Goal: Transaction & Acquisition: Complete application form

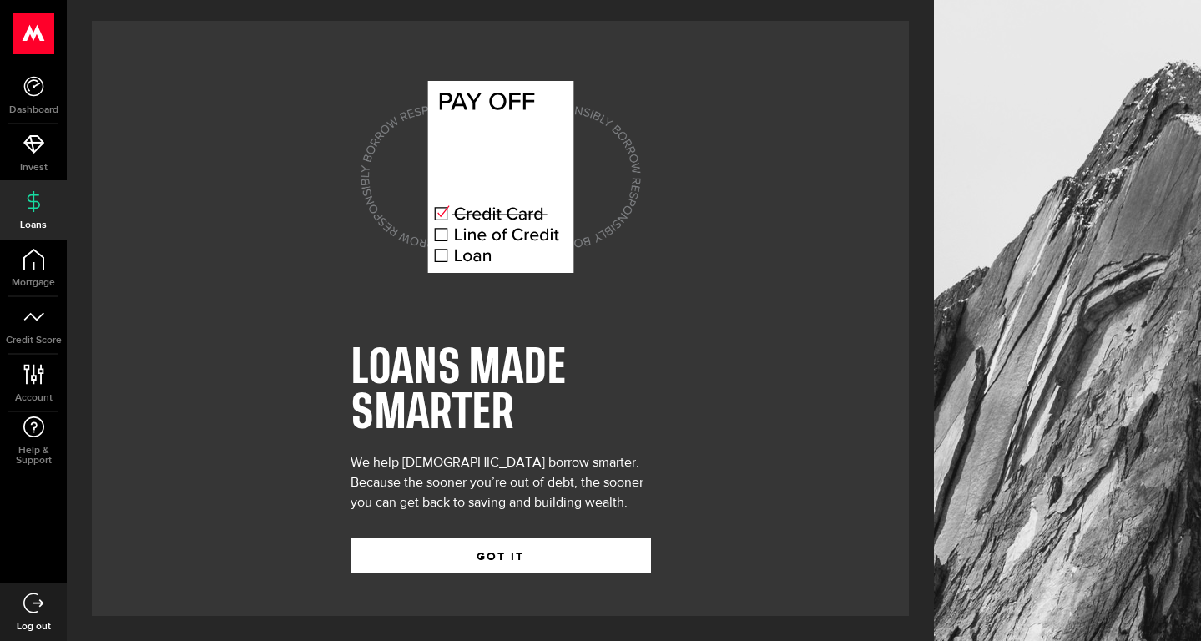
click at [516, 573] on div "LOANS MADE SMARTER We help Canadians borrow smarter. Because the sooner you’re …" at bounding box center [500, 318] width 300 height 559
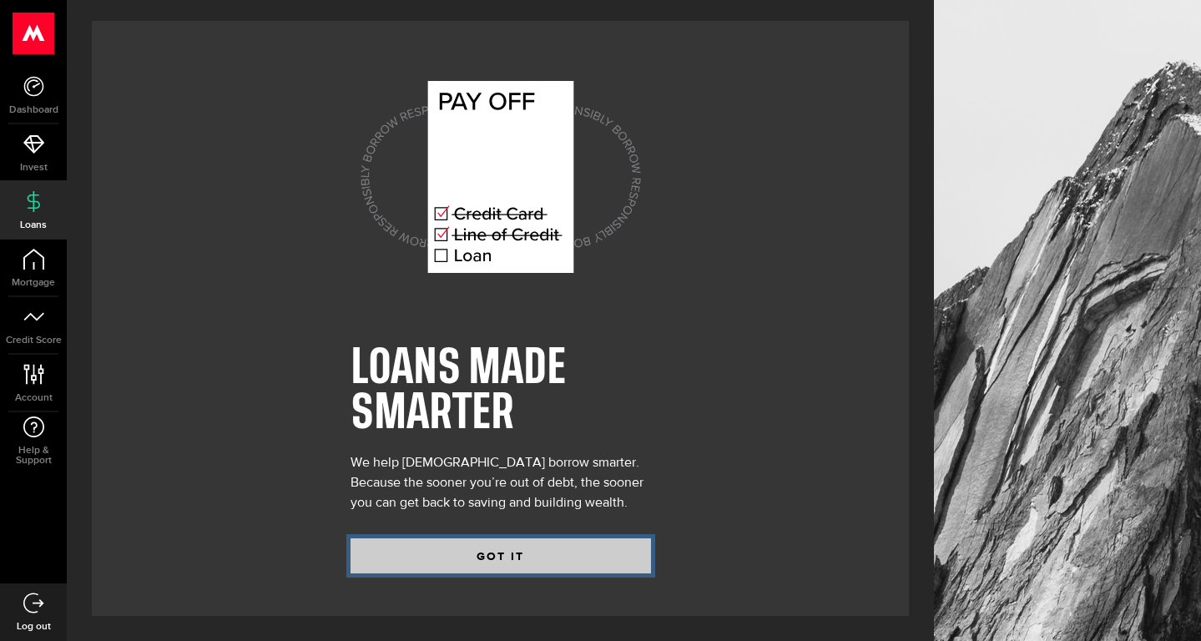
click at [508, 550] on button "GOT IT" at bounding box center [500, 555] width 300 height 35
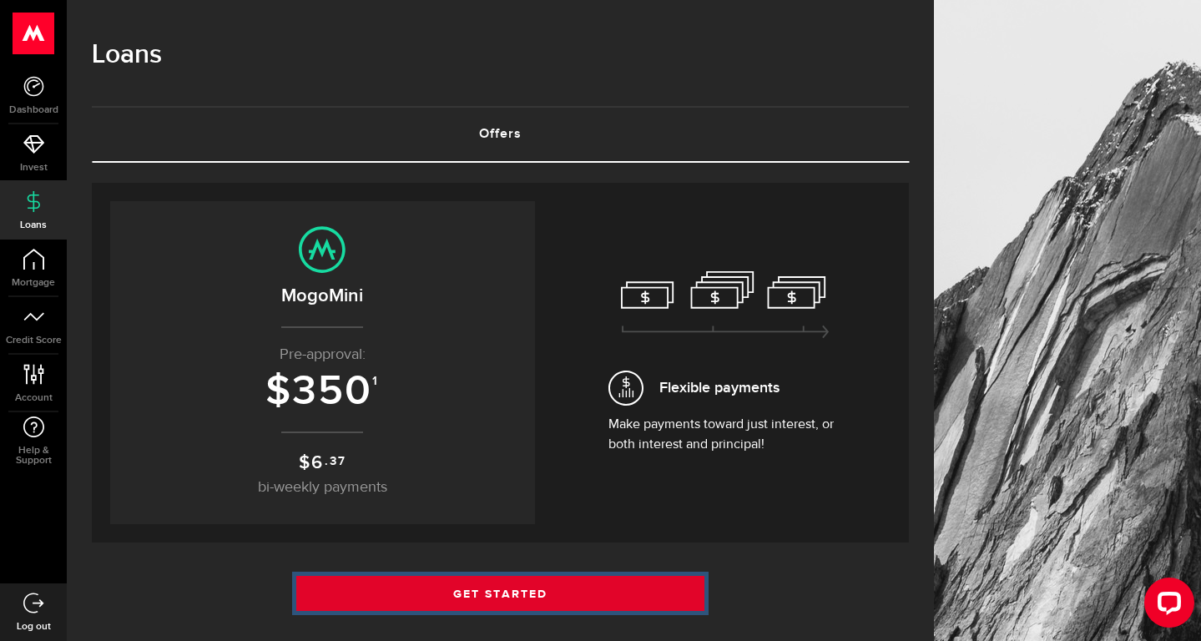
click at [533, 588] on link "Get Started" at bounding box center [500, 593] width 409 height 35
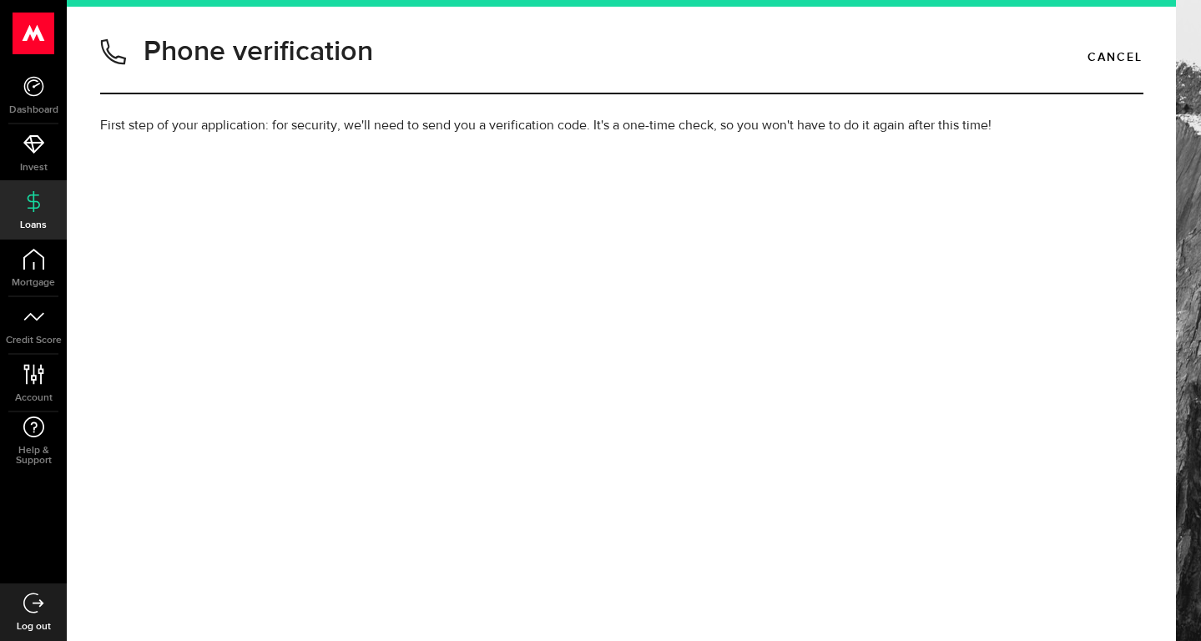
type input "9053998116"
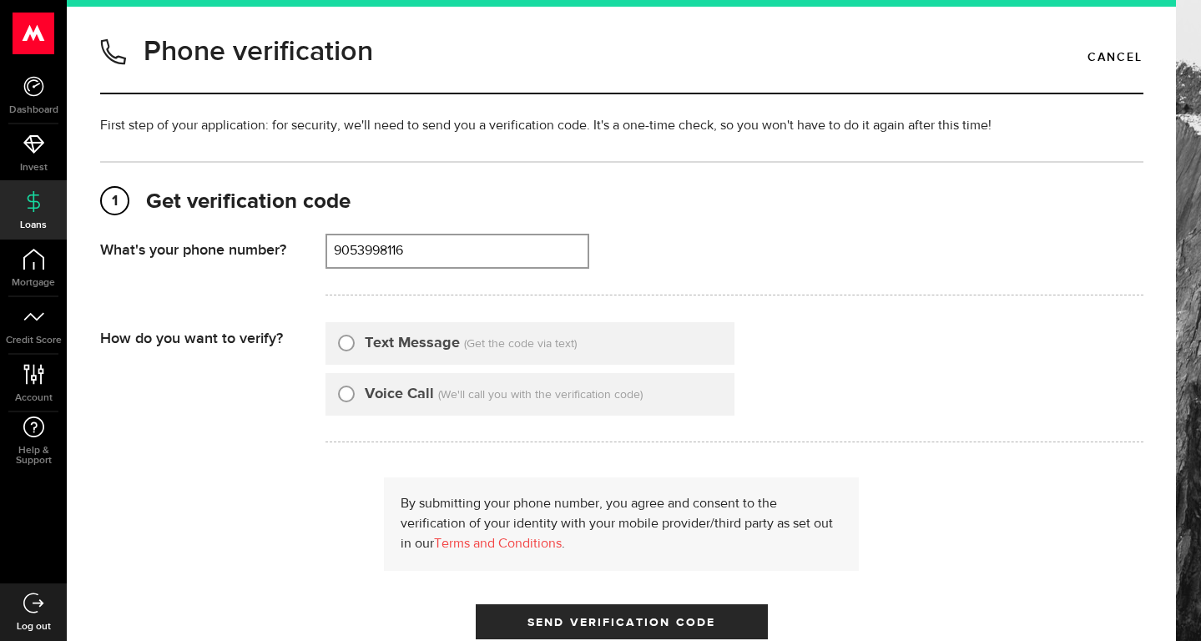
click at [446, 338] on label "Text Message" at bounding box center [412, 343] width 95 height 23
click at [355, 338] on input "Text Message" at bounding box center [346, 340] width 17 height 17
radio input "true"
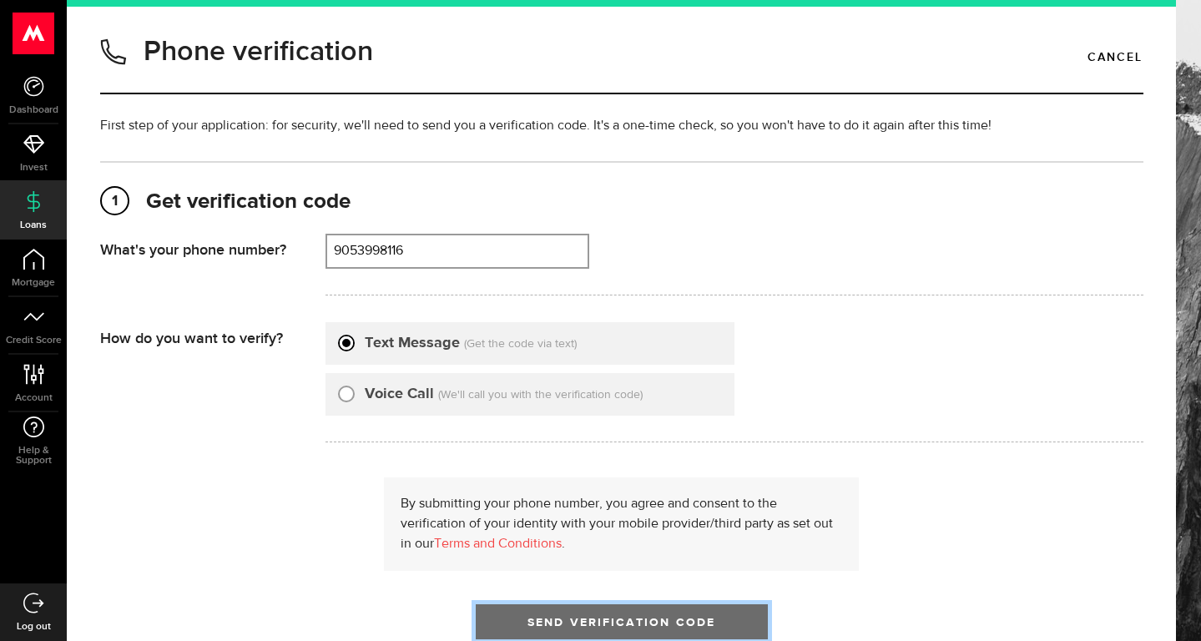
click at [686, 625] on span "Send Verification Code" at bounding box center [621, 623] width 188 height 12
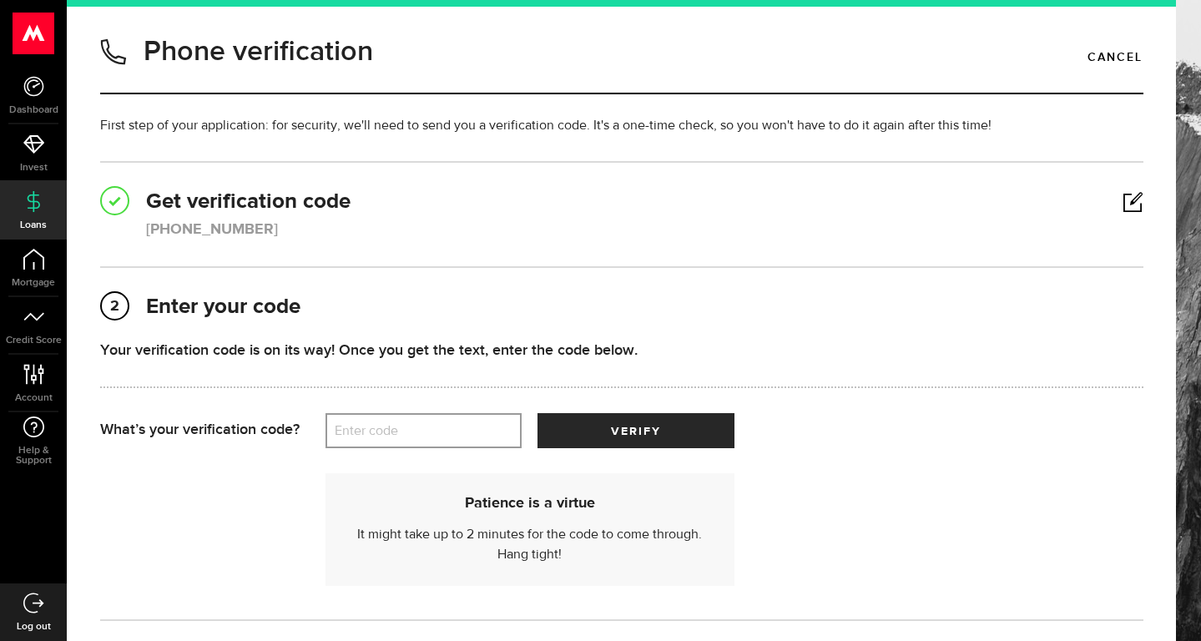
click at [422, 424] on label "Enter code" at bounding box center [423, 431] width 196 height 34
click at [422, 424] on input "Enter code" at bounding box center [423, 430] width 196 height 35
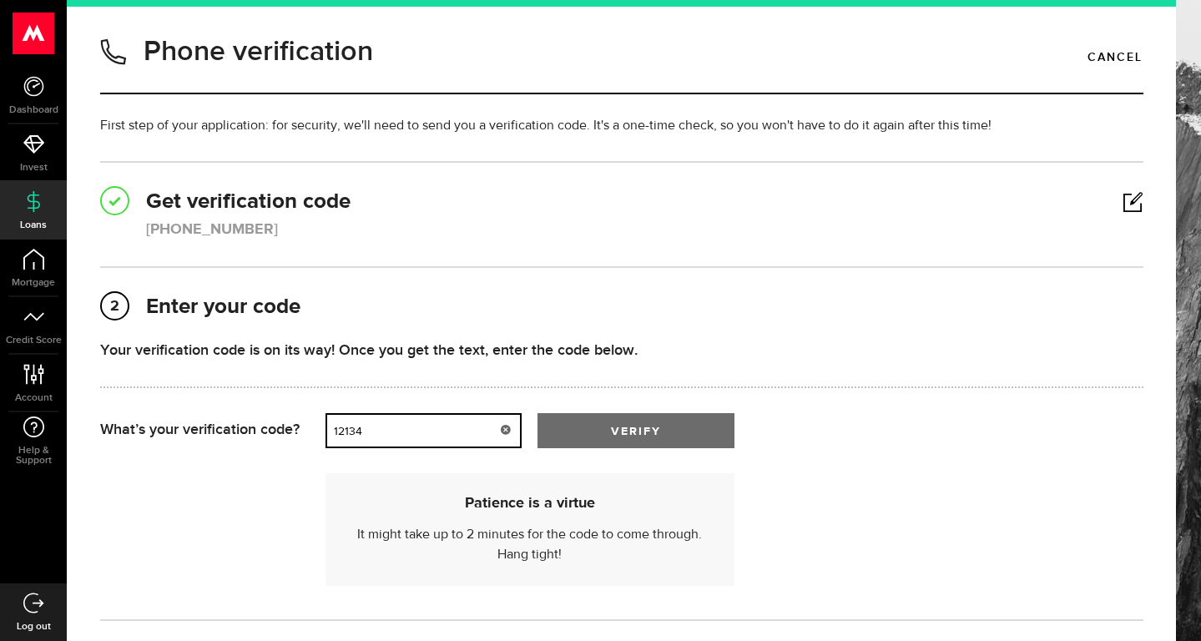
type input "12134"
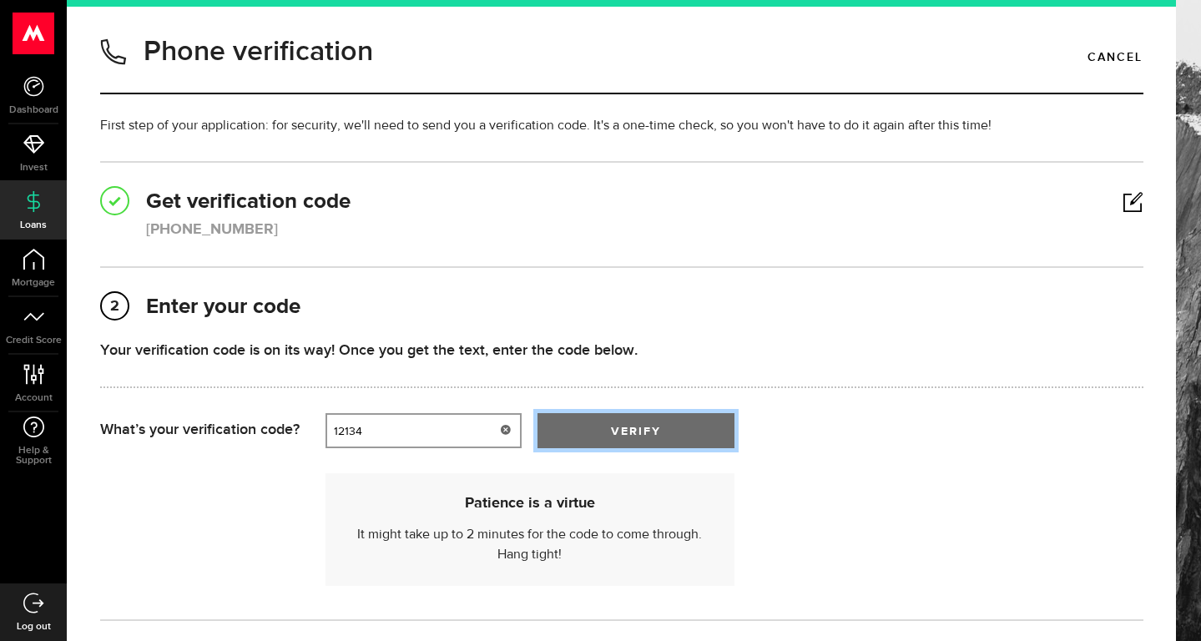
click at [599, 431] on button "verify" at bounding box center [635, 430] width 196 height 35
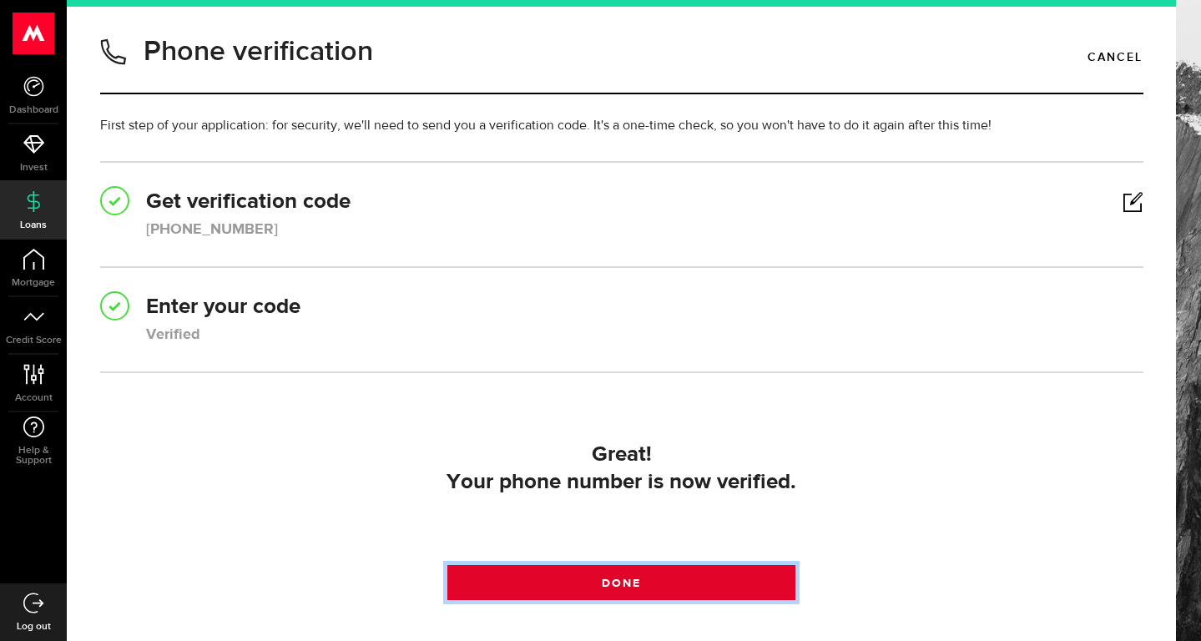
click at [639, 578] on span "Done" at bounding box center [621, 583] width 39 height 12
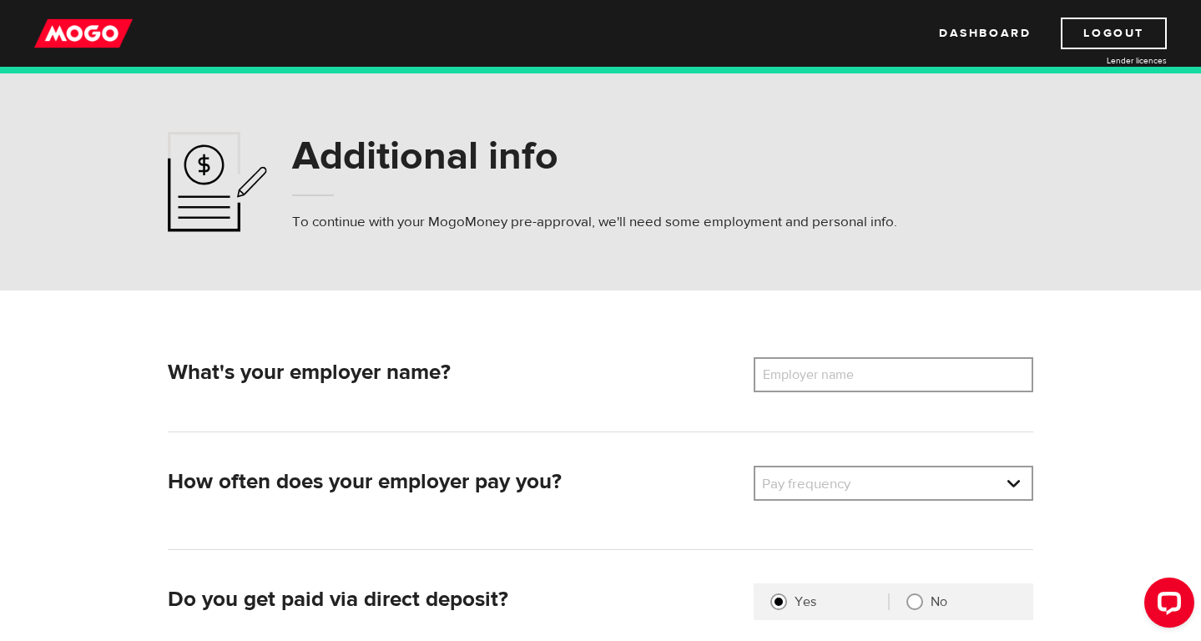
click at [871, 371] on label "Employer name" at bounding box center [821, 374] width 134 height 35
click at [871, 371] on input "Employer name" at bounding box center [894, 374] width 280 height 35
click at [844, 492] on link at bounding box center [893, 483] width 276 height 32
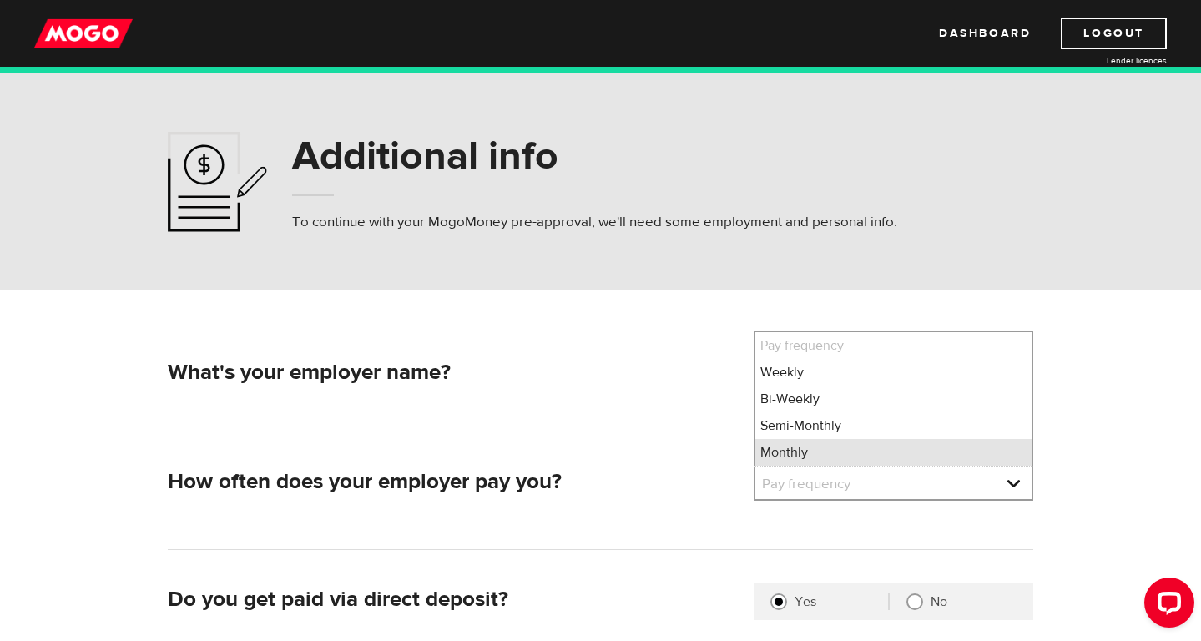
click at [853, 458] on li "Monthly" at bounding box center [893, 452] width 276 height 27
select select "4"
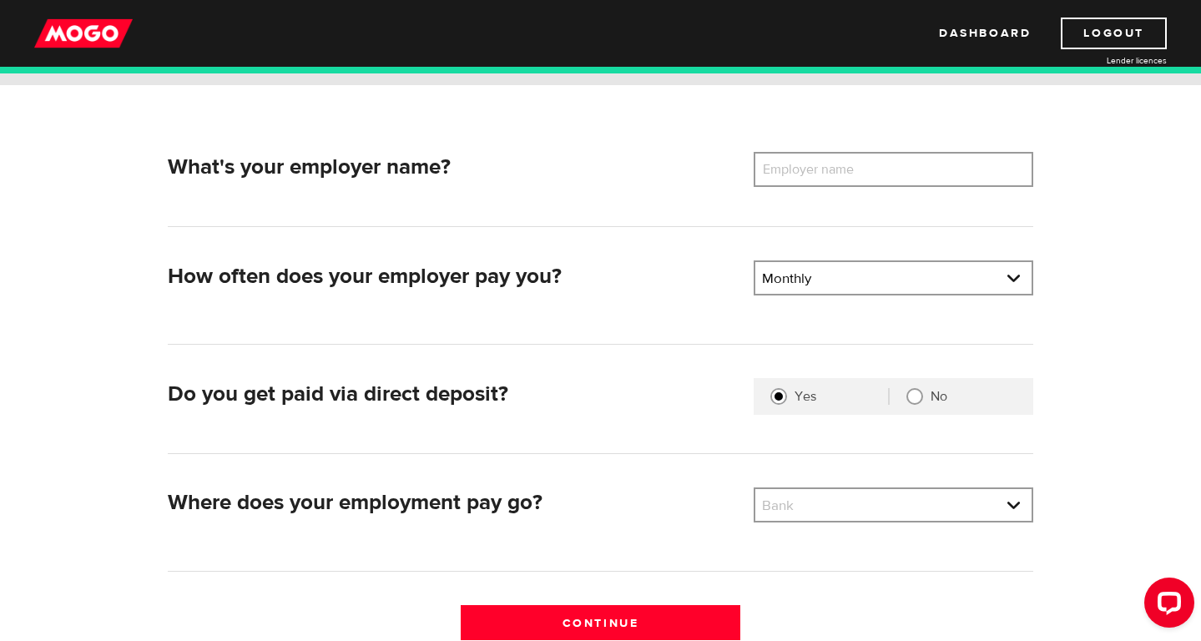
scroll to position [214, 0]
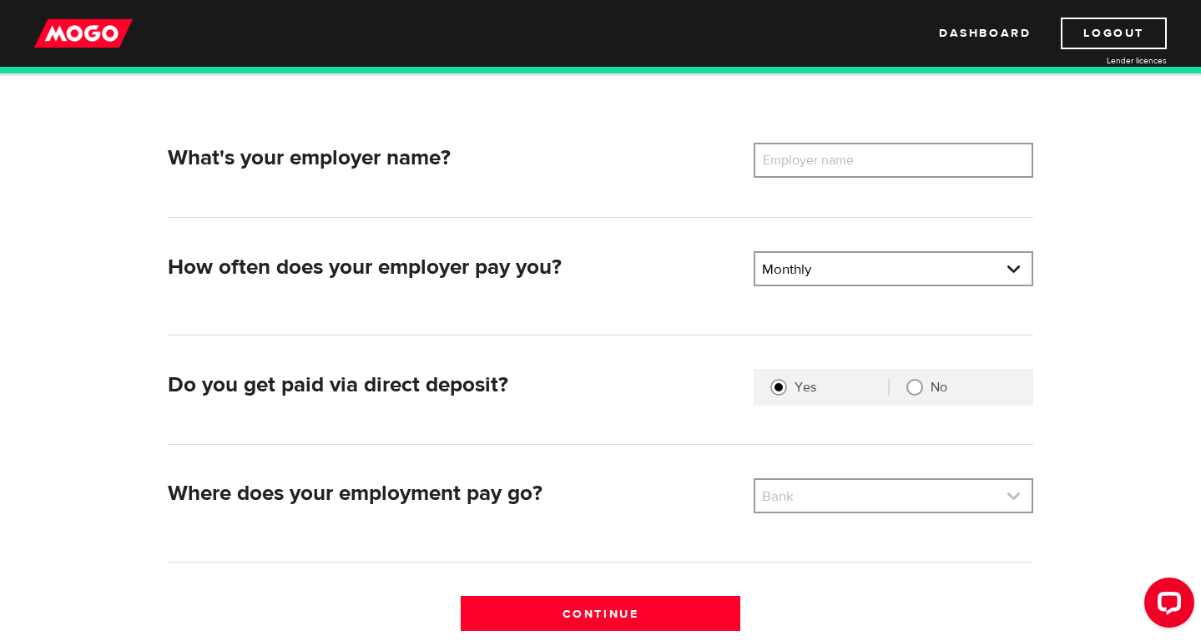
click at [829, 493] on link at bounding box center [893, 496] width 276 height 32
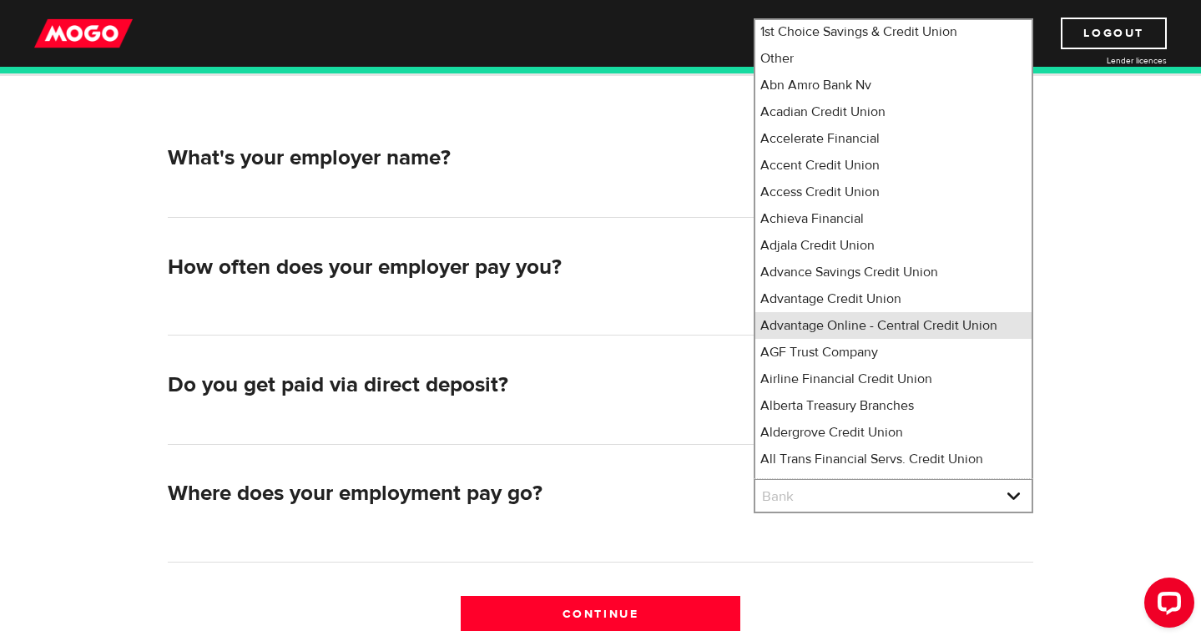
scroll to position [0, 0]
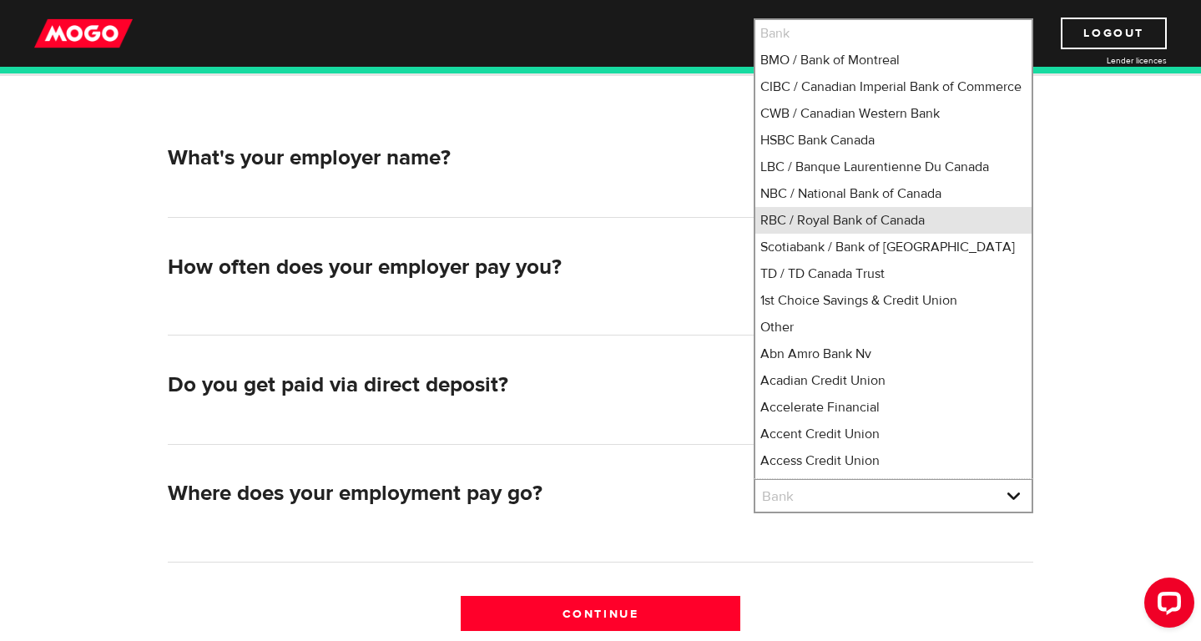
click at [881, 234] on li "RBC / Royal Bank of Canada" at bounding box center [893, 220] width 276 height 27
select select "8"
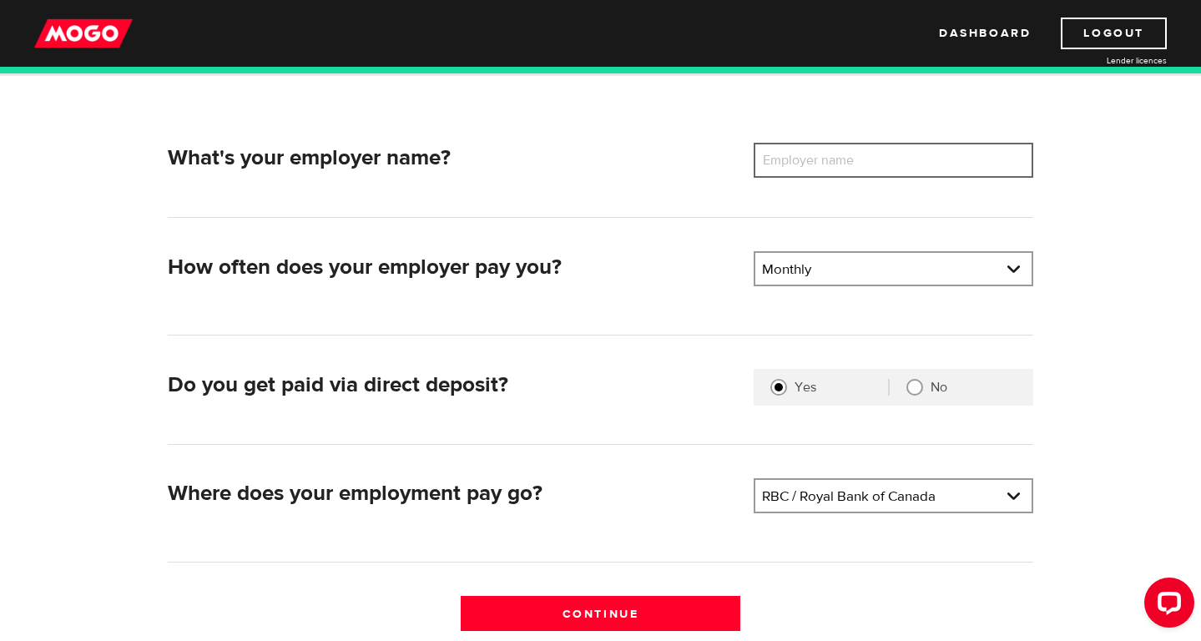
click at [908, 171] on input "Employer name" at bounding box center [894, 160] width 280 height 35
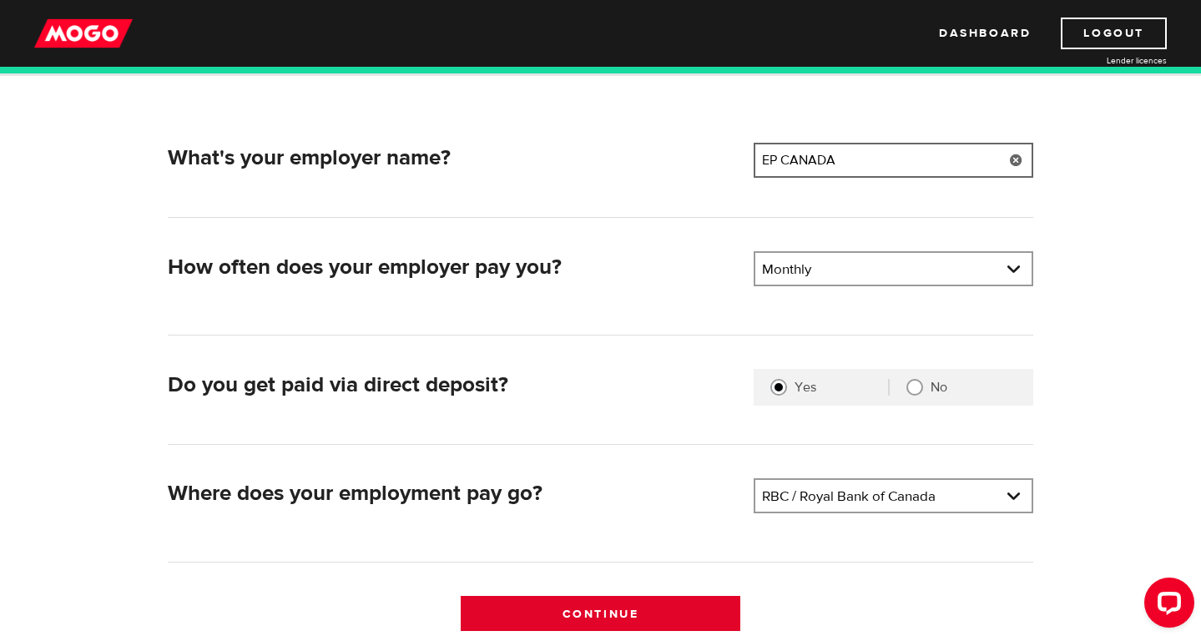
type input "EP CANADA"
click at [549, 607] on input "Continue" at bounding box center [601, 613] width 280 height 35
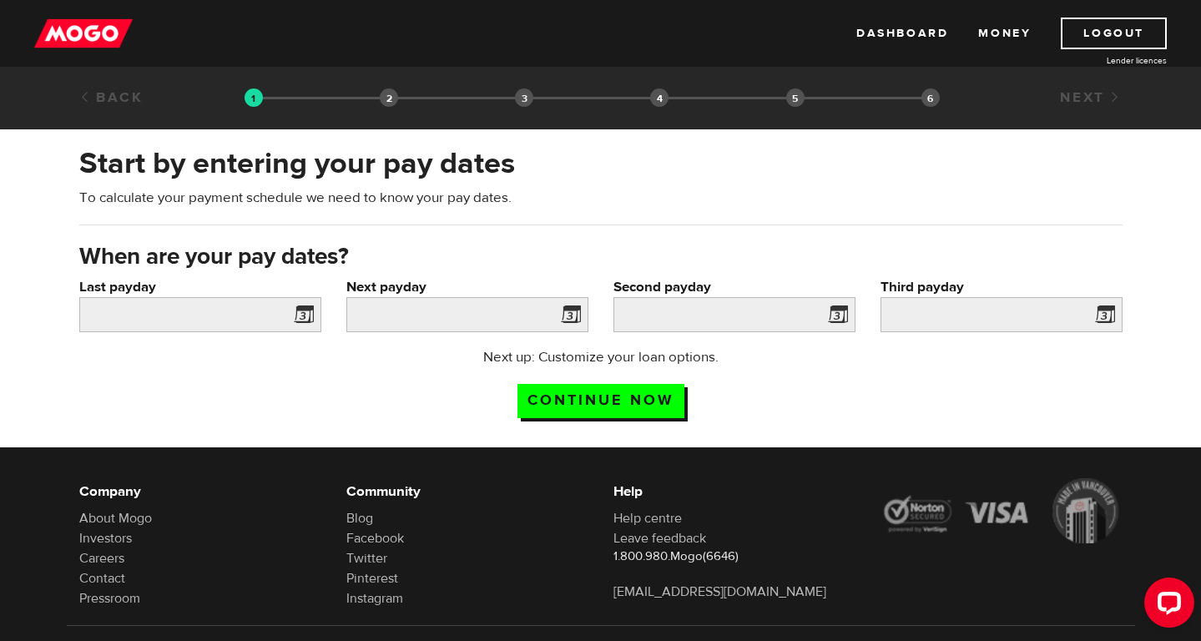
click at [304, 313] on span at bounding box center [300, 317] width 25 height 27
click at [304, 312] on span at bounding box center [300, 317] width 25 height 27
click at [252, 326] on input "Last payday" at bounding box center [200, 314] width 242 height 35
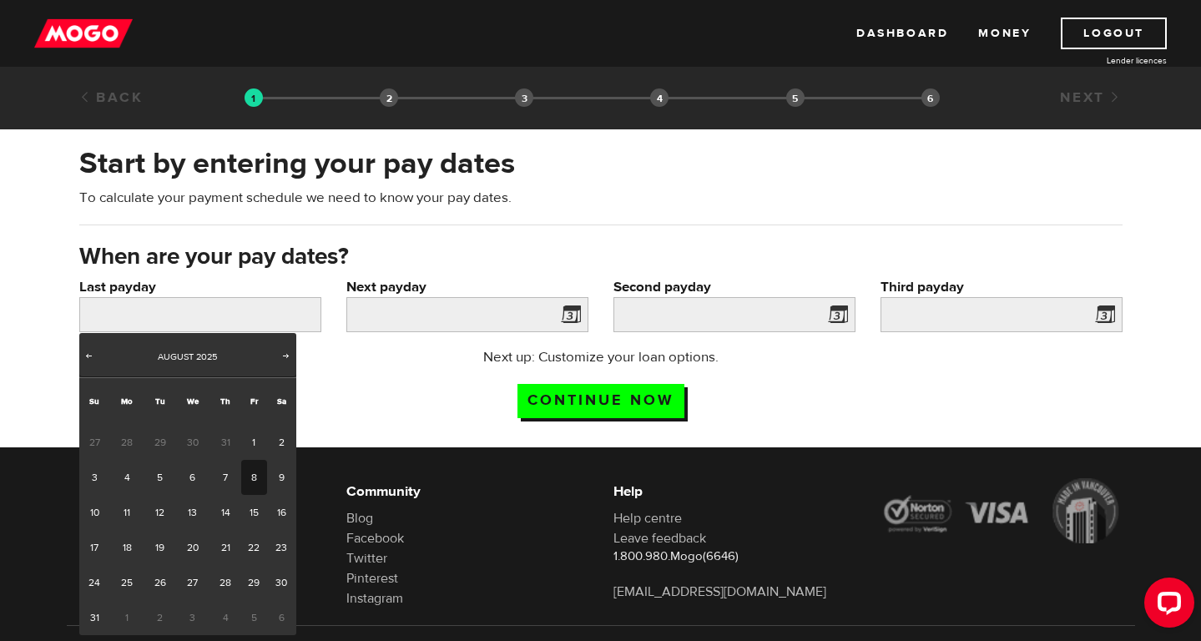
click at [251, 472] on link "8" at bounding box center [254, 477] width 26 height 35
type input "[DATE]"
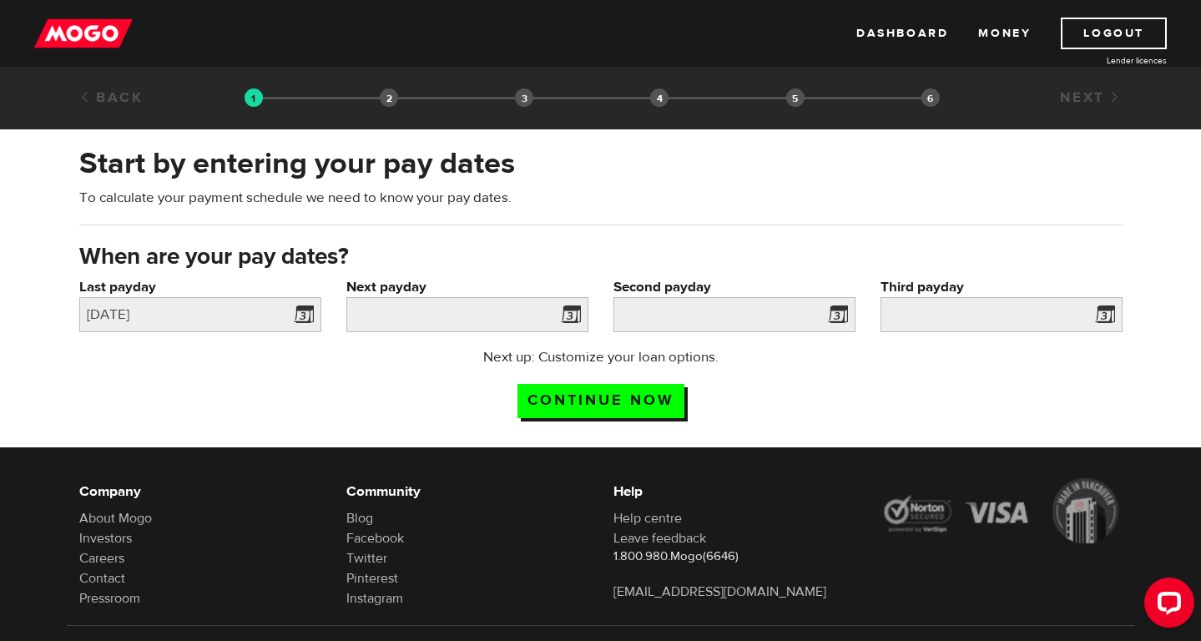
click at [568, 317] on span at bounding box center [567, 317] width 25 height 27
click at [454, 319] on input "Next payday" at bounding box center [467, 314] width 242 height 35
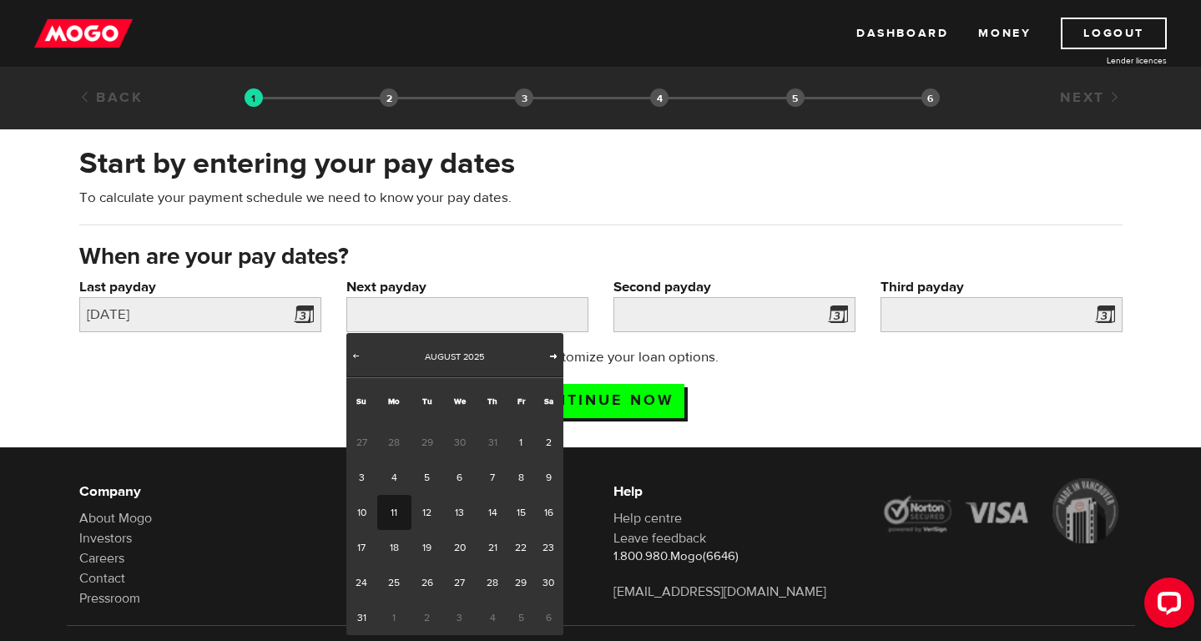
click at [556, 358] on span "Next" at bounding box center [553, 355] width 13 height 13
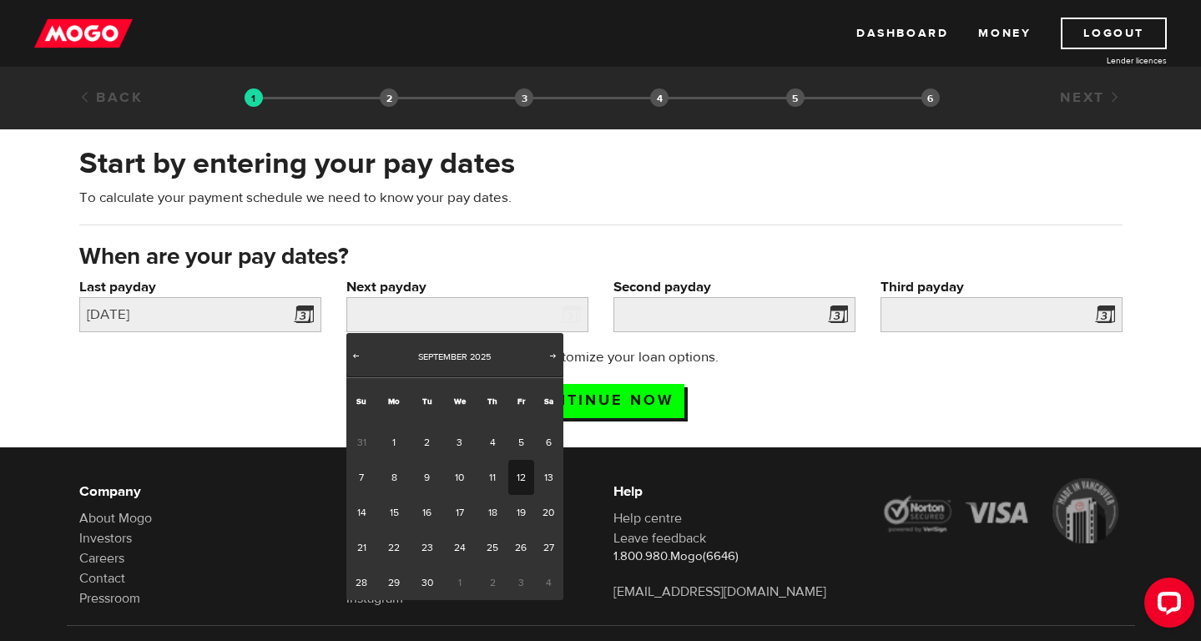
click at [518, 480] on link "12" at bounding box center [521, 477] width 26 height 35
type input "2025/09/12"
type input "2025/10/12"
type input "2025/11/11"
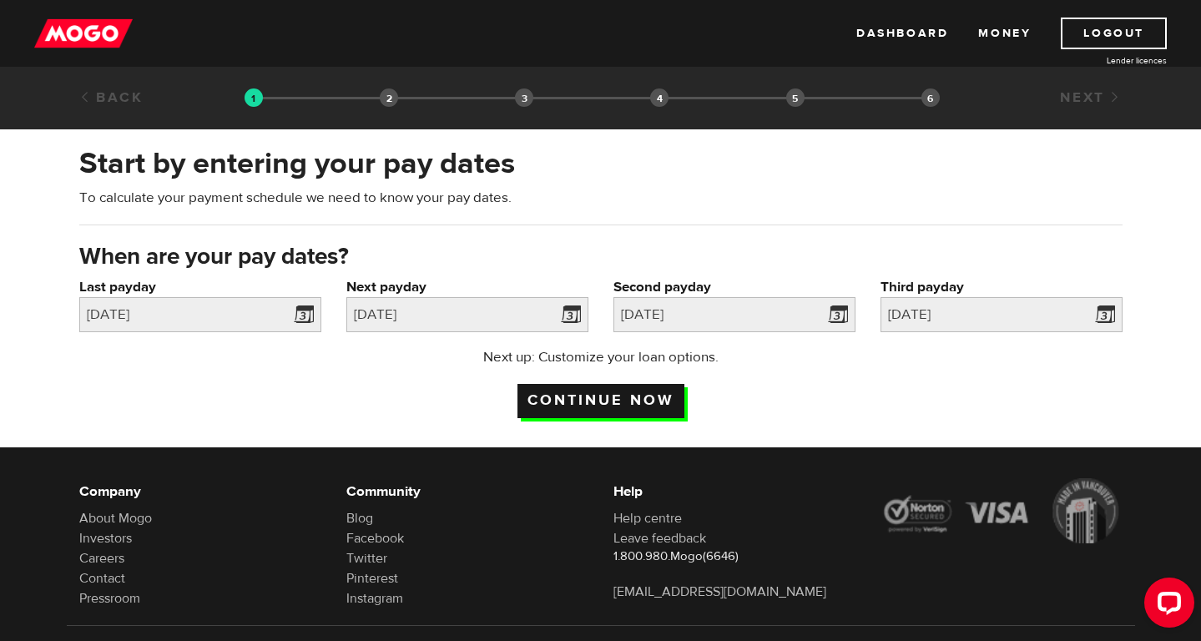
click at [648, 408] on input "Continue now" at bounding box center [600, 401] width 167 height 34
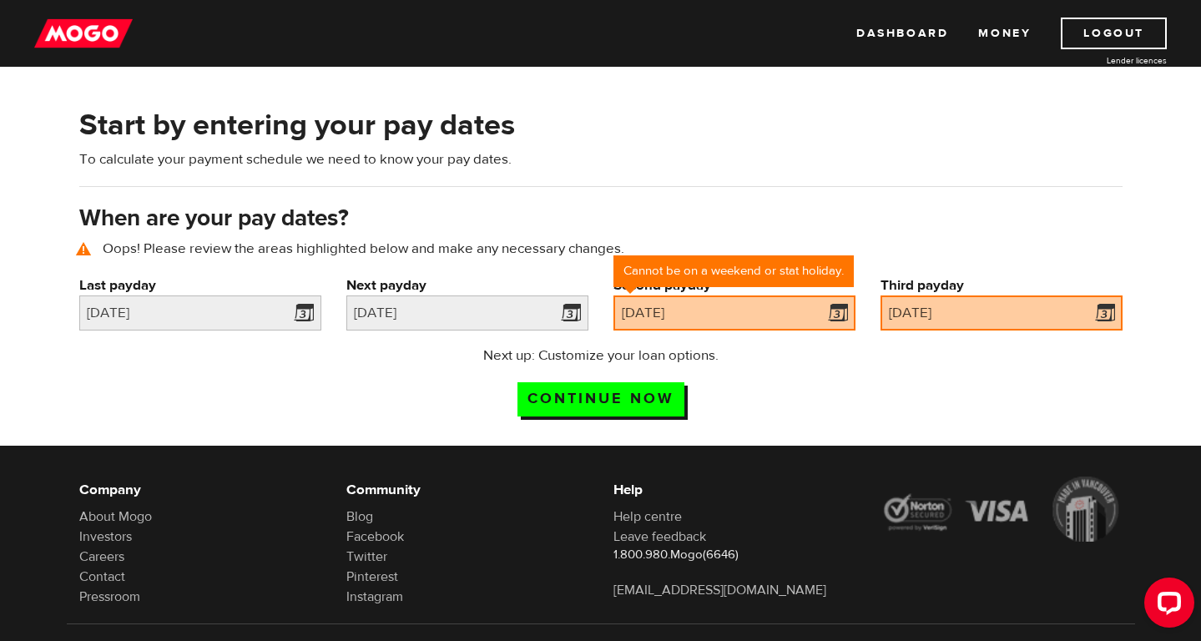
scroll to position [77, 0]
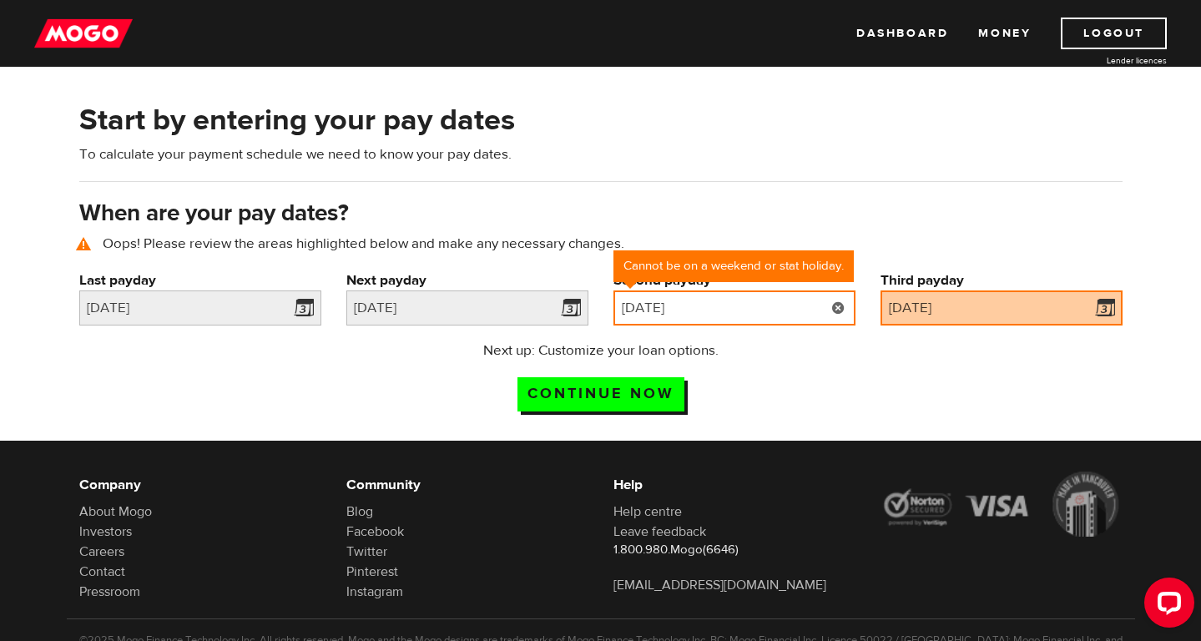
click at [782, 312] on input "[DATE]" at bounding box center [734, 307] width 242 height 35
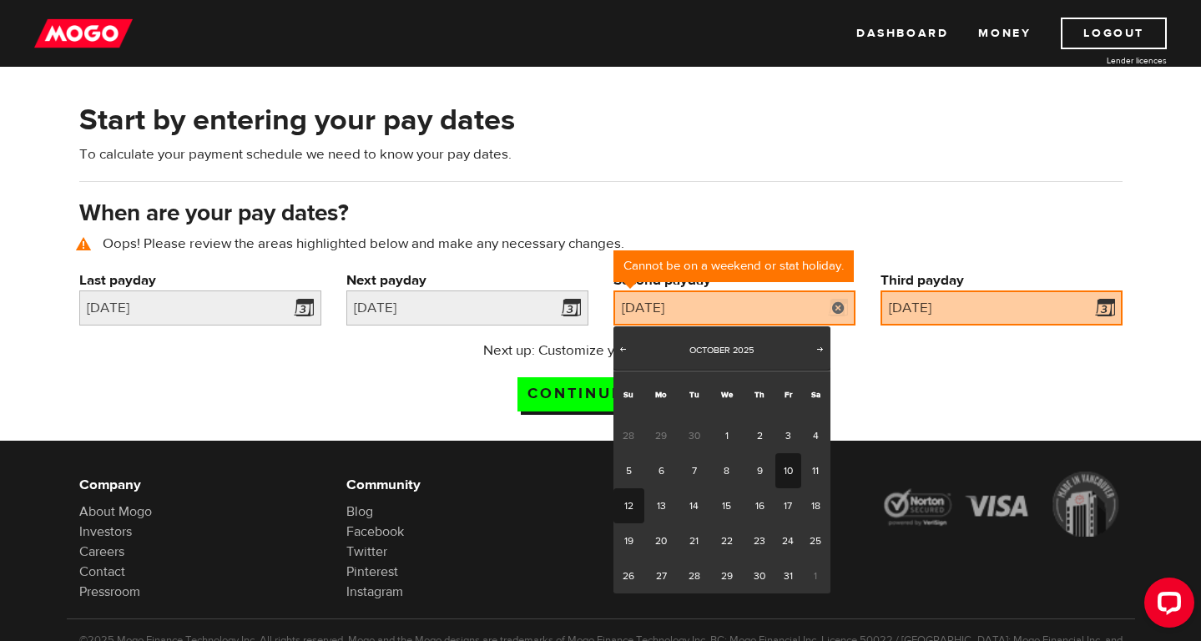
click at [792, 466] on link "10" at bounding box center [788, 470] width 26 height 35
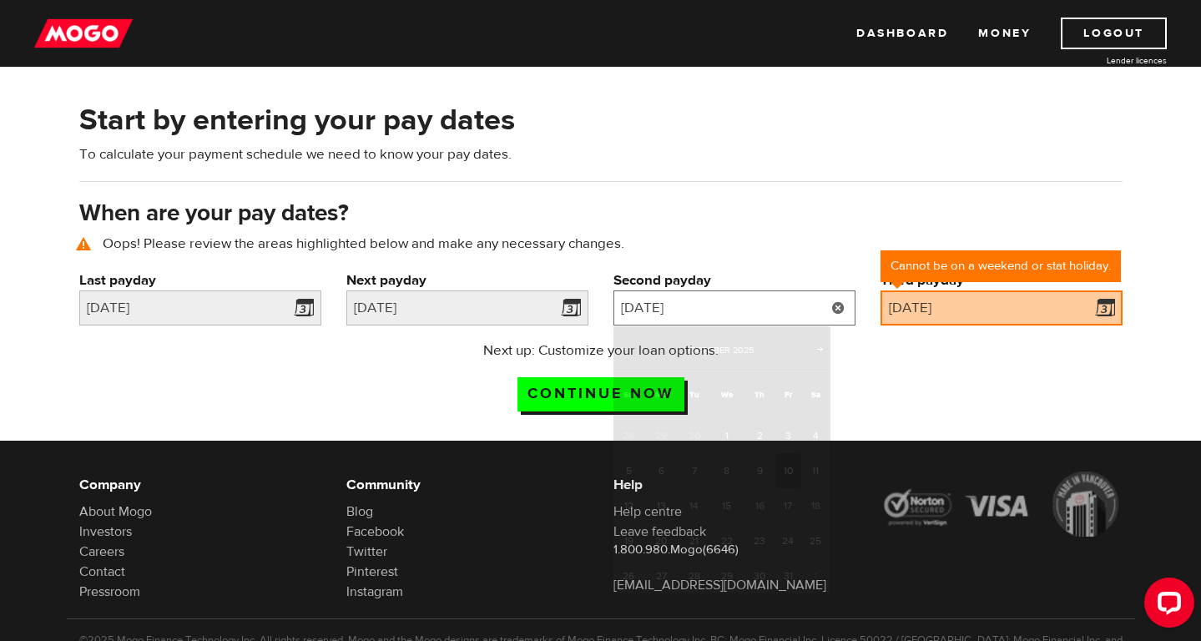
click at [800, 316] on input "2025/10/10" at bounding box center [734, 307] width 242 height 35
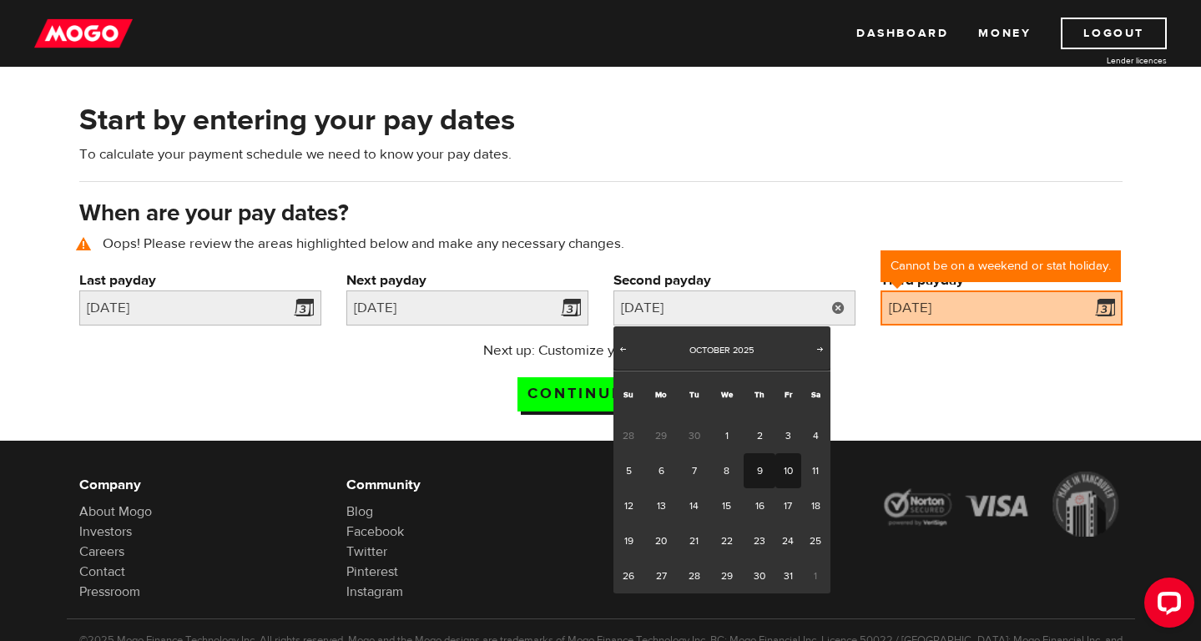
click at [769, 475] on link "9" at bounding box center [759, 470] width 31 height 35
type input "2025/10/09"
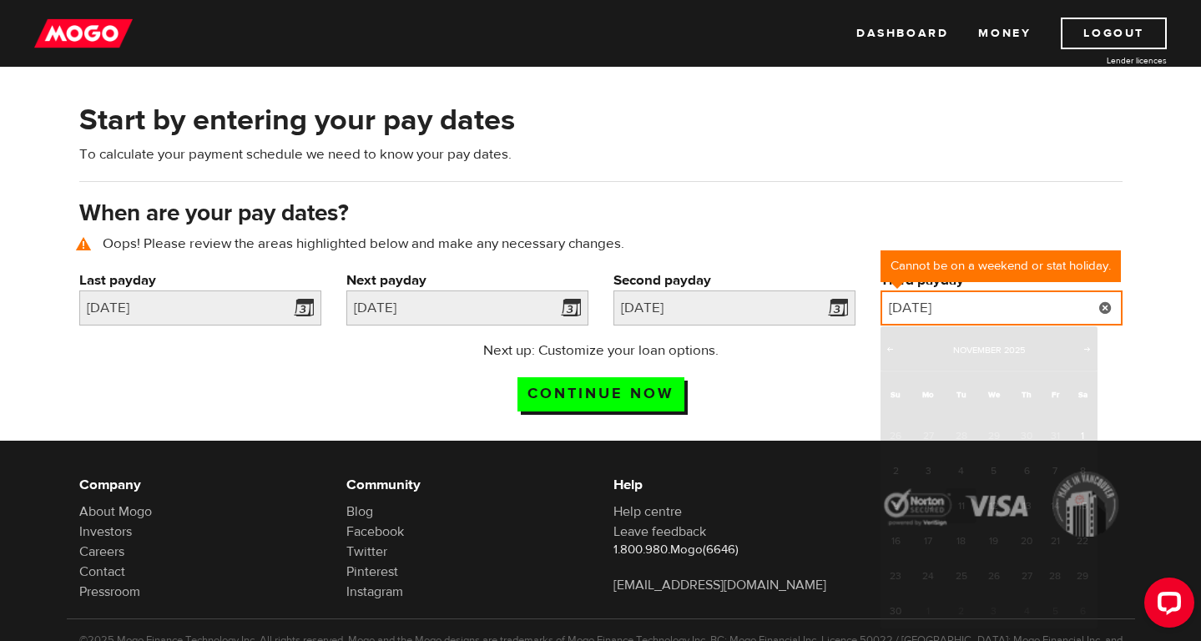
click at [998, 311] on input "2025/11/11" at bounding box center [1001, 307] width 242 height 35
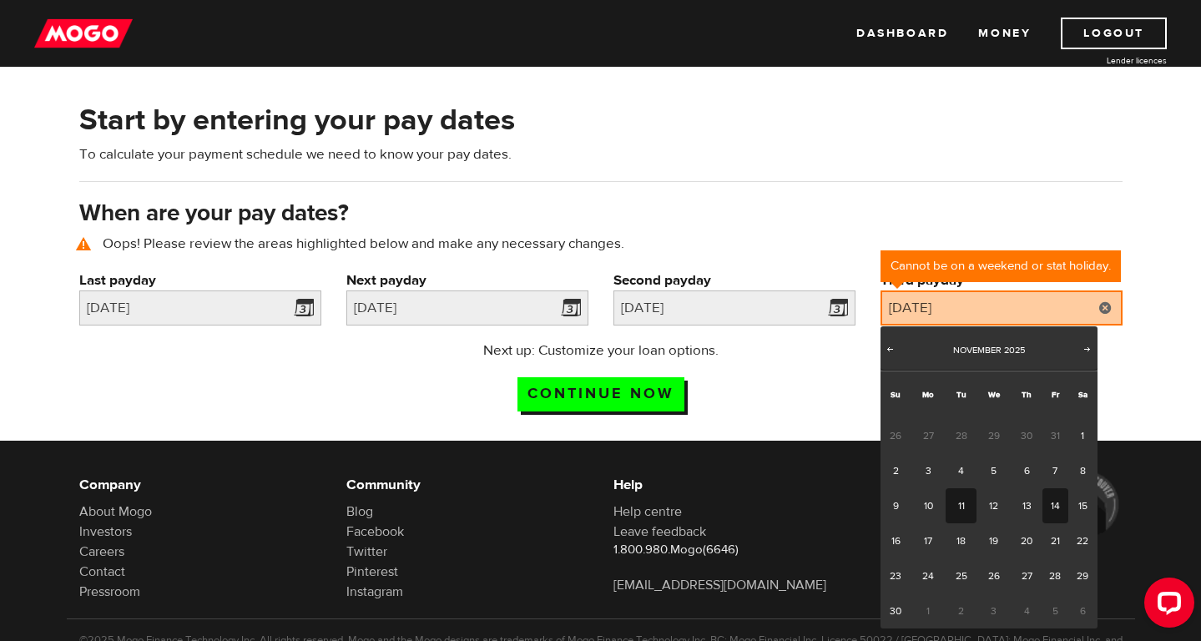
click at [1053, 492] on link "14" at bounding box center [1055, 505] width 26 height 35
type input "2025/11/14"
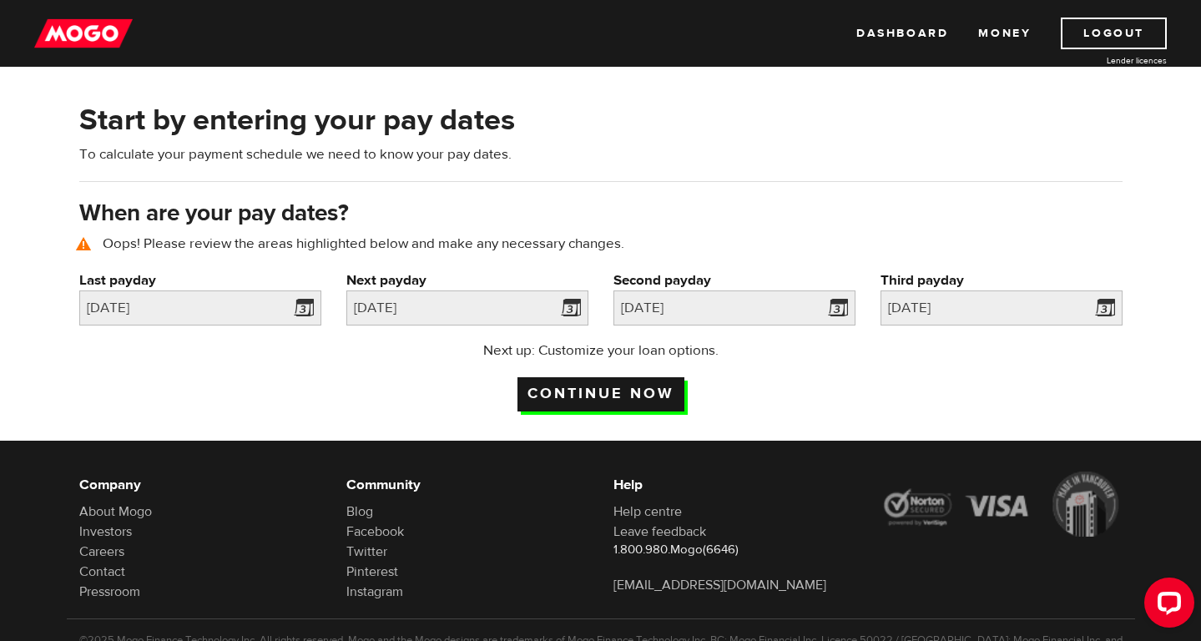
click at [668, 403] on input "Continue now" at bounding box center [600, 394] width 167 height 34
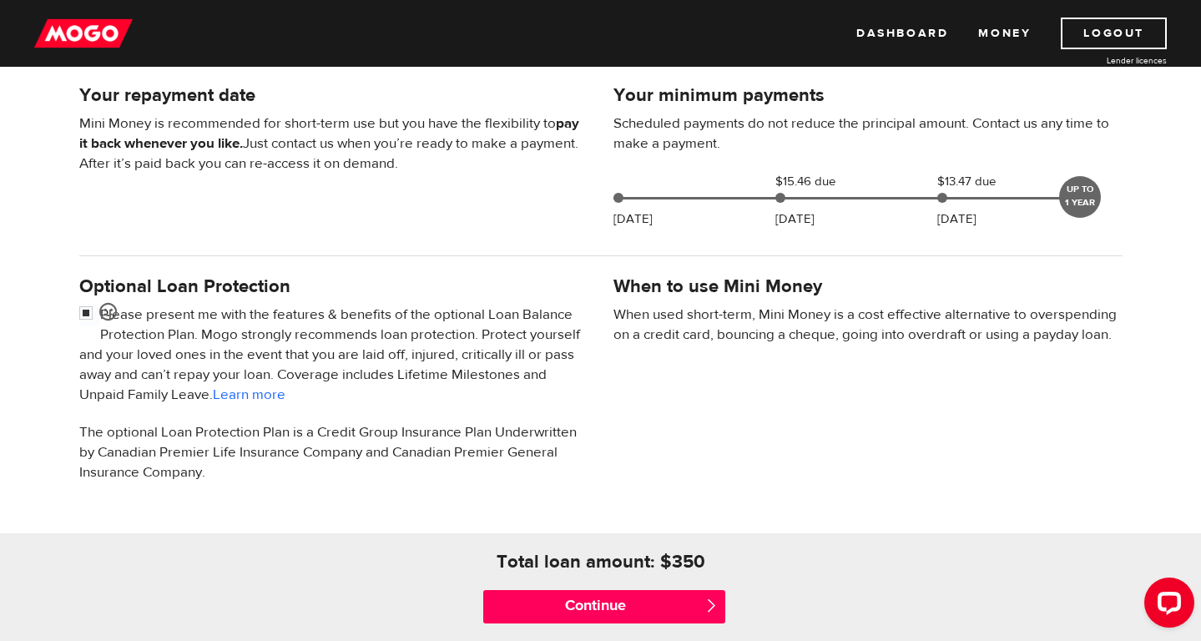
scroll to position [668, 0]
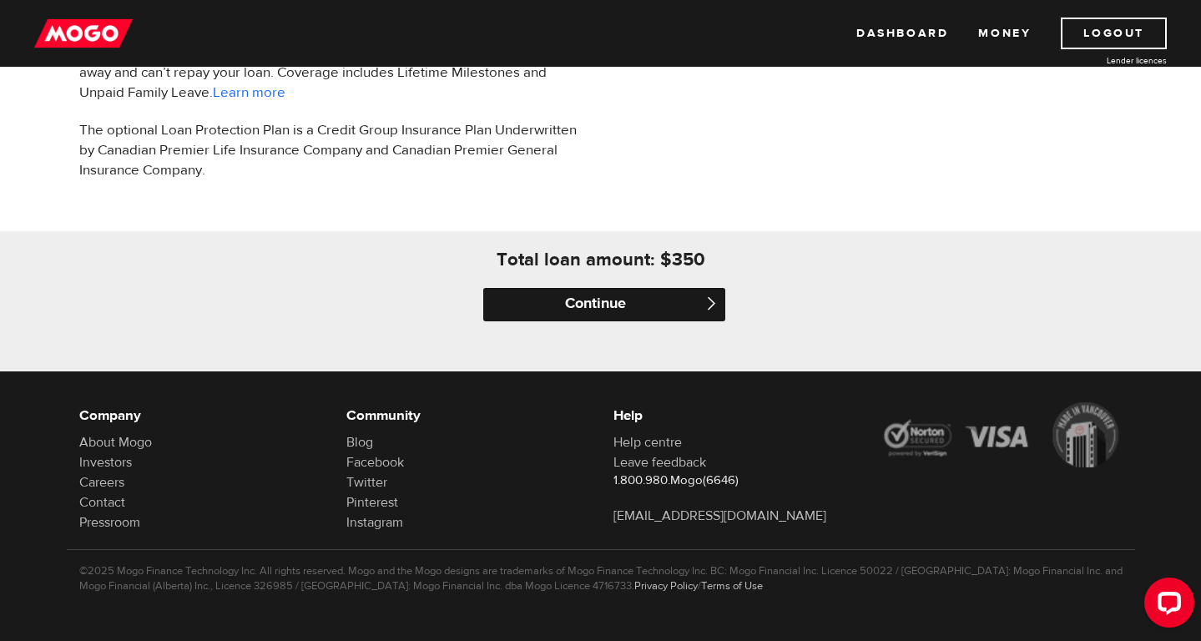
click at [589, 300] on input "Continue" at bounding box center [604, 304] width 242 height 33
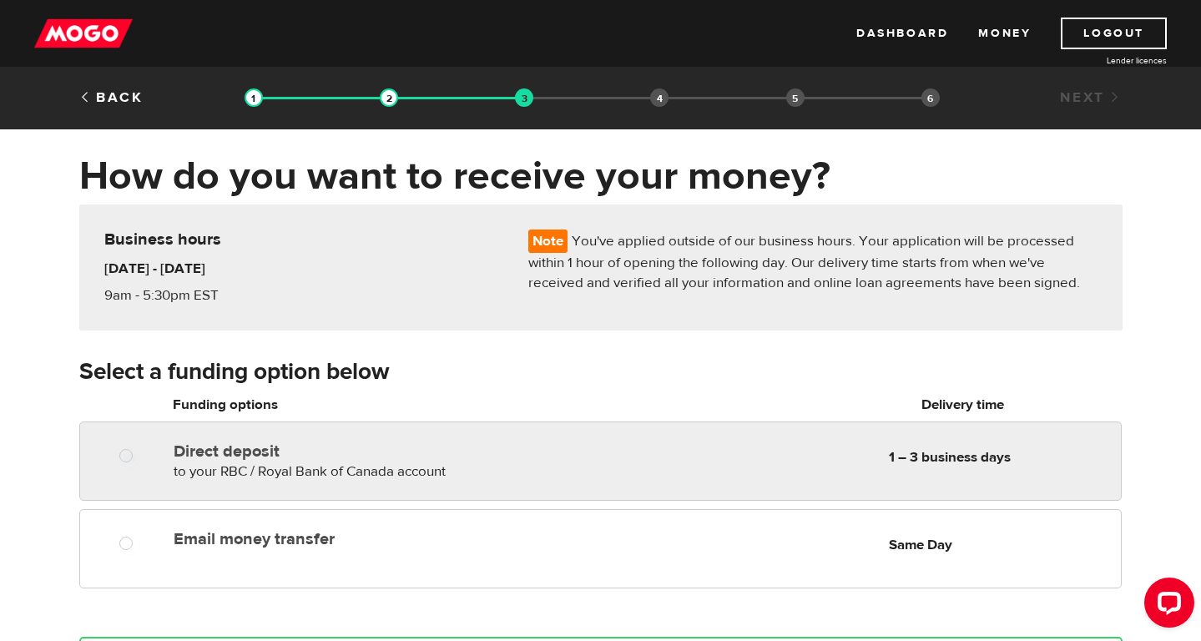
radio input "true"
click at [256, 471] on span "to your RBC / Royal Bank of Canada account" at bounding box center [310, 471] width 272 height 18
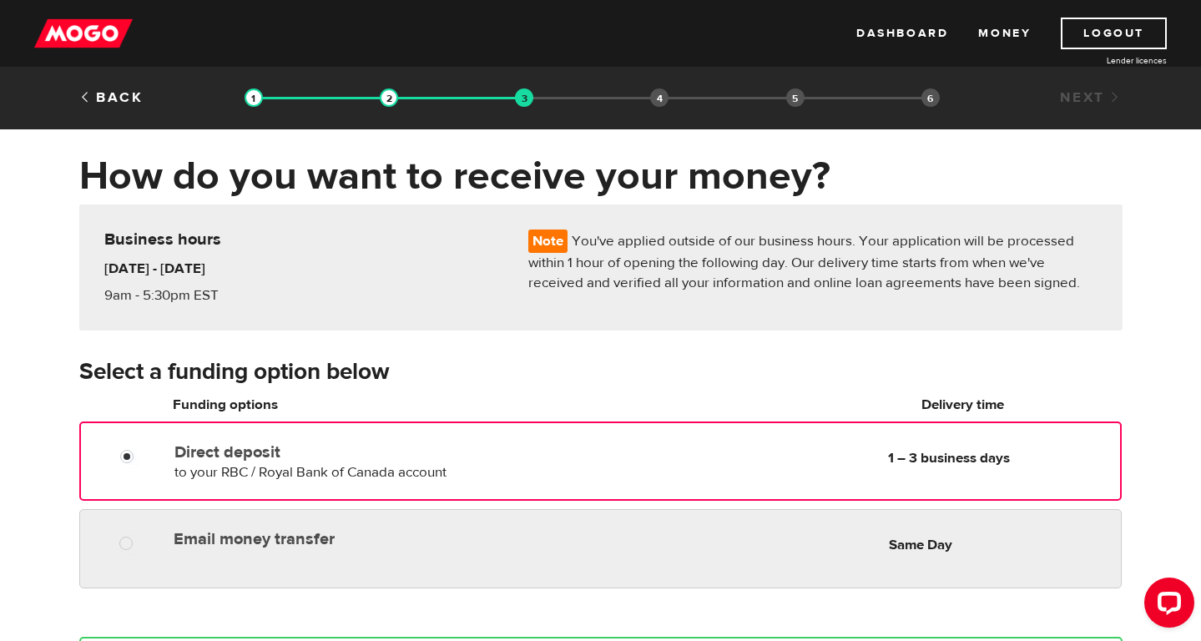
radio input "true"
click at [189, 542] on label "Email money transfer" at bounding box center [366, 539] width 384 height 20
click at [140, 542] on input "Email money transfer" at bounding box center [129, 545] width 21 height 21
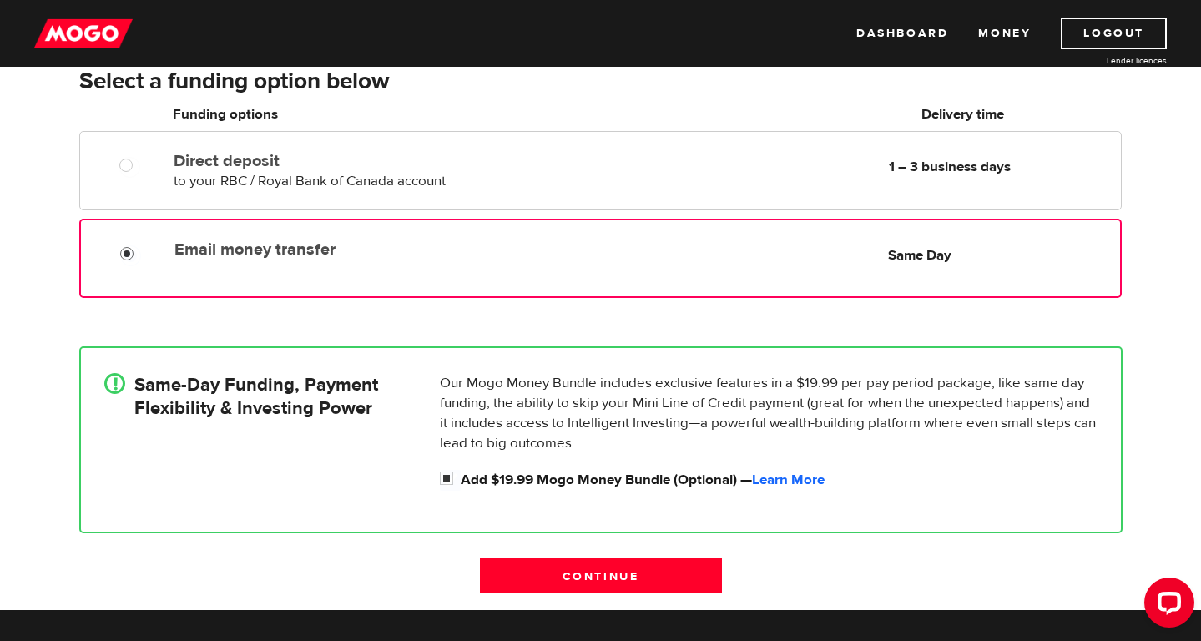
scroll to position [351, 0]
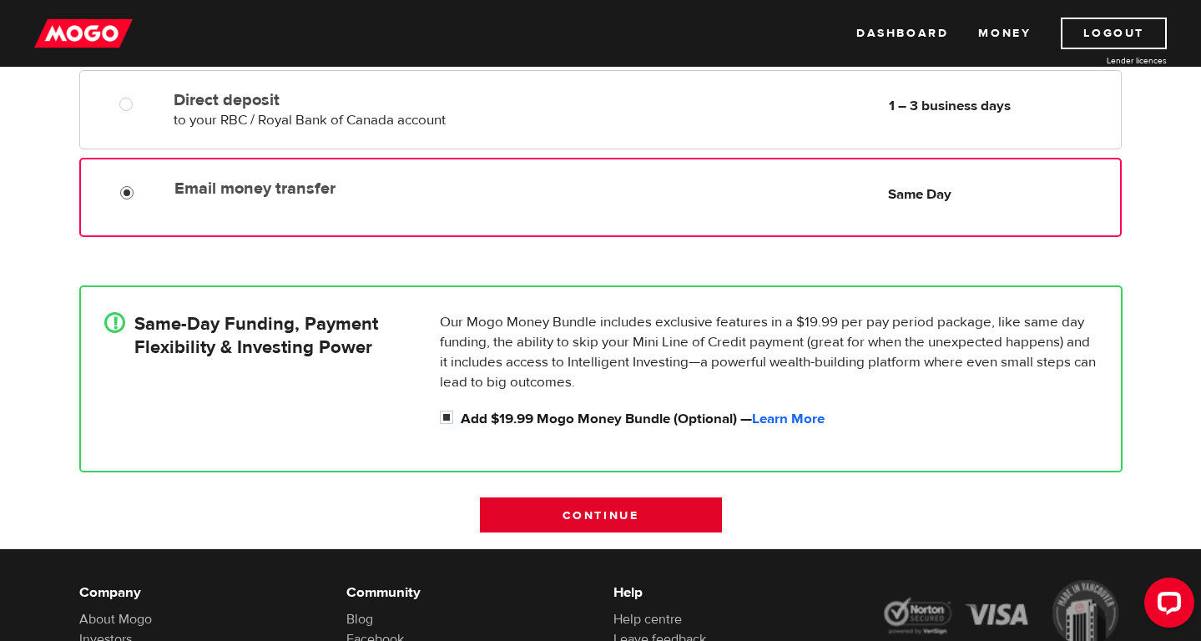
click at [563, 516] on input "Continue" at bounding box center [601, 514] width 242 height 35
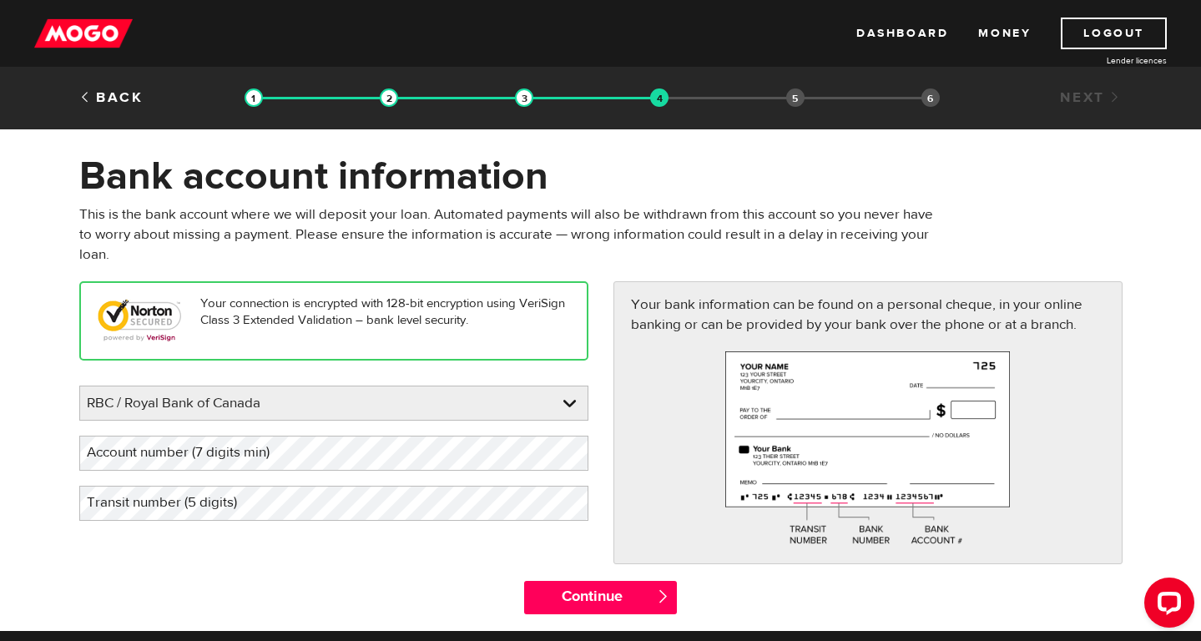
click at [225, 451] on label "Account number (7 digits min)" at bounding box center [191, 453] width 224 height 34
click at [199, 511] on label "Transit number (5 digits)" at bounding box center [175, 503] width 192 height 34
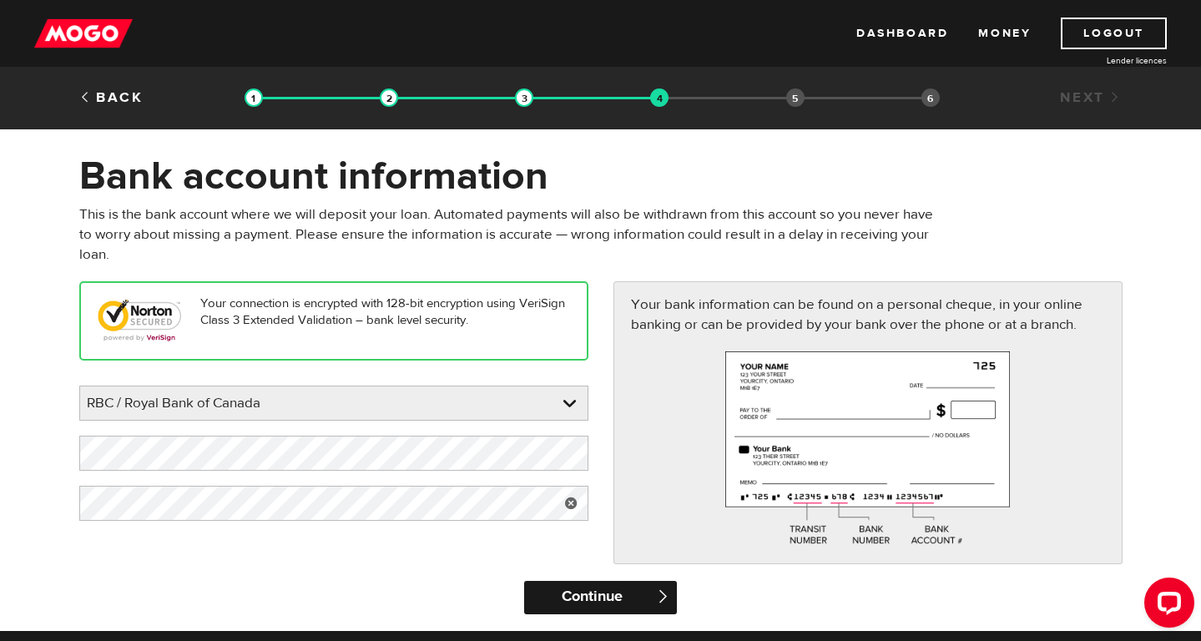
click at [574, 581] on input "Continue" at bounding box center [600, 597] width 153 height 33
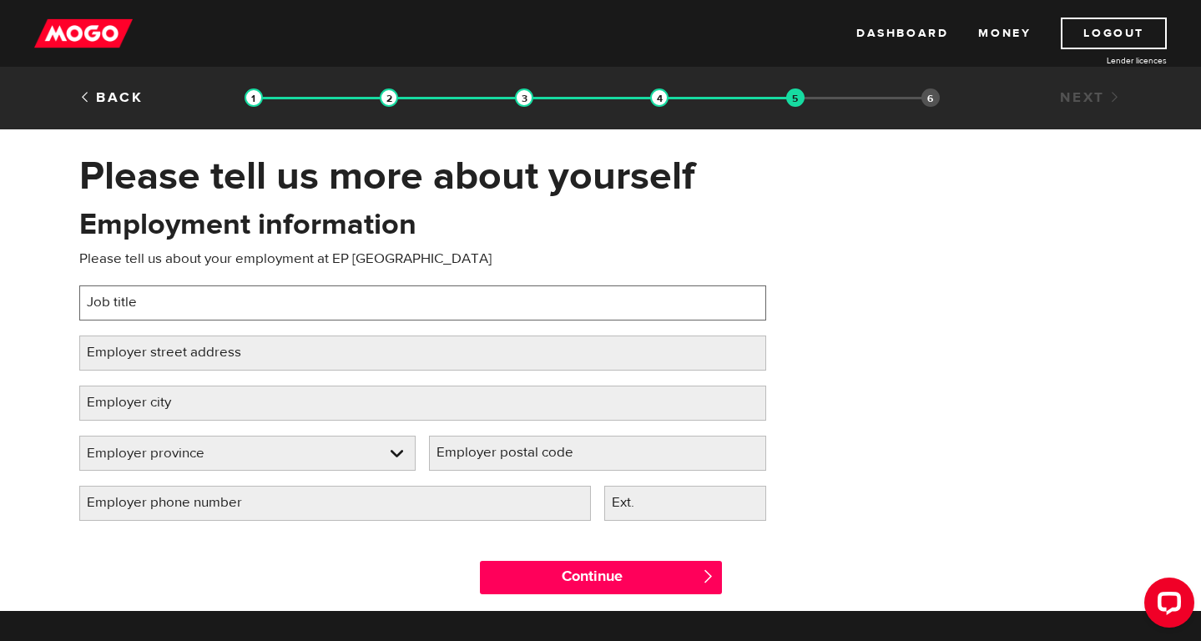
click at [240, 300] on input "Job title" at bounding box center [422, 302] width 687 height 35
type input "SET DRESSER"
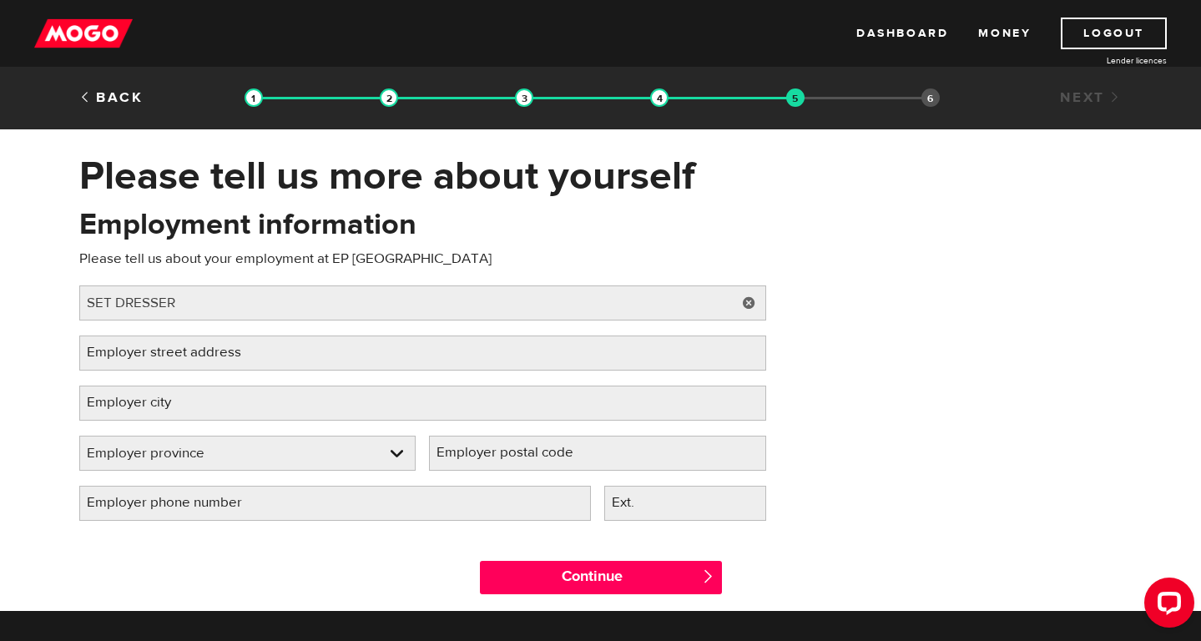
click at [185, 358] on label "Employer street address" at bounding box center [177, 352] width 196 height 34
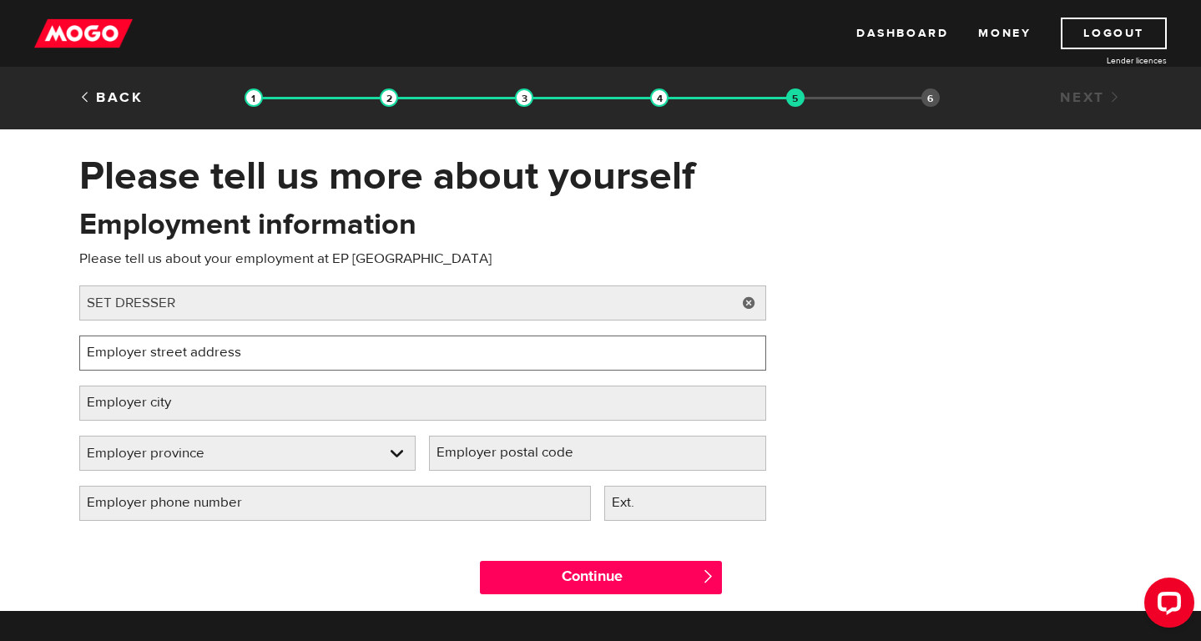
click at [185, 358] on input "Employer street address" at bounding box center [422, 352] width 687 height 35
paste input "[STREET_ADDRESS]"
click at [248, 358] on input "[STREET_ADDRESS]" at bounding box center [422, 352] width 687 height 35
drag, startPoint x: 223, startPoint y: 348, endPoint x: 495, endPoint y: 356, distance: 272.2
click at [495, 356] on input "[STREET_ADDRESS]" at bounding box center [422, 352] width 687 height 35
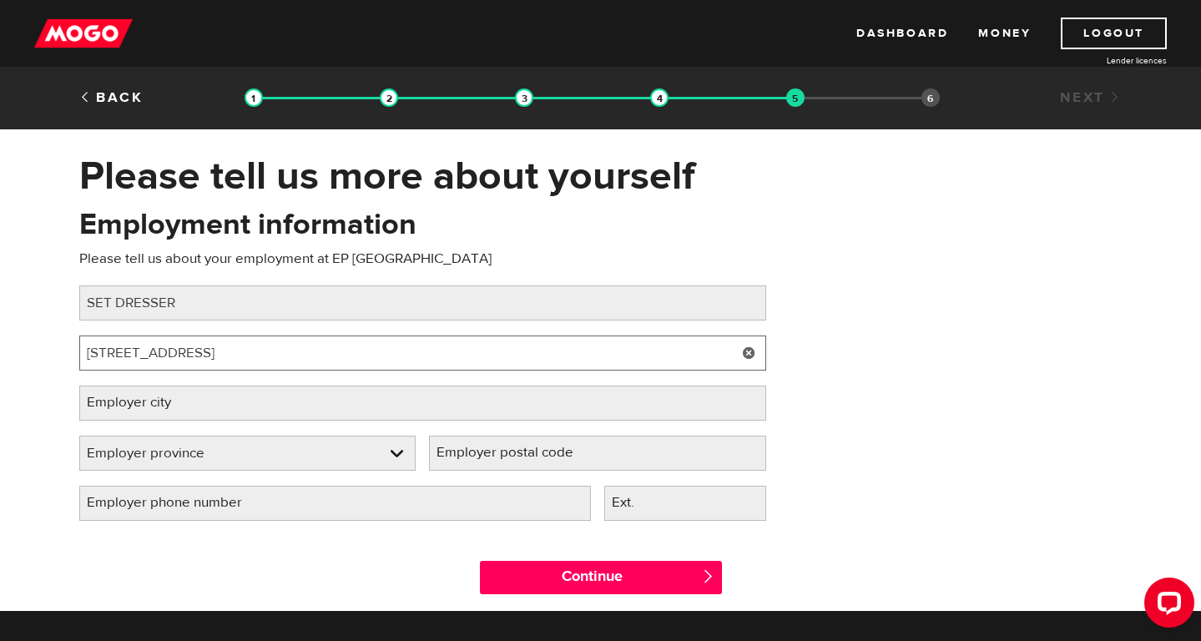
type input "[STREET_ADDRESS]"
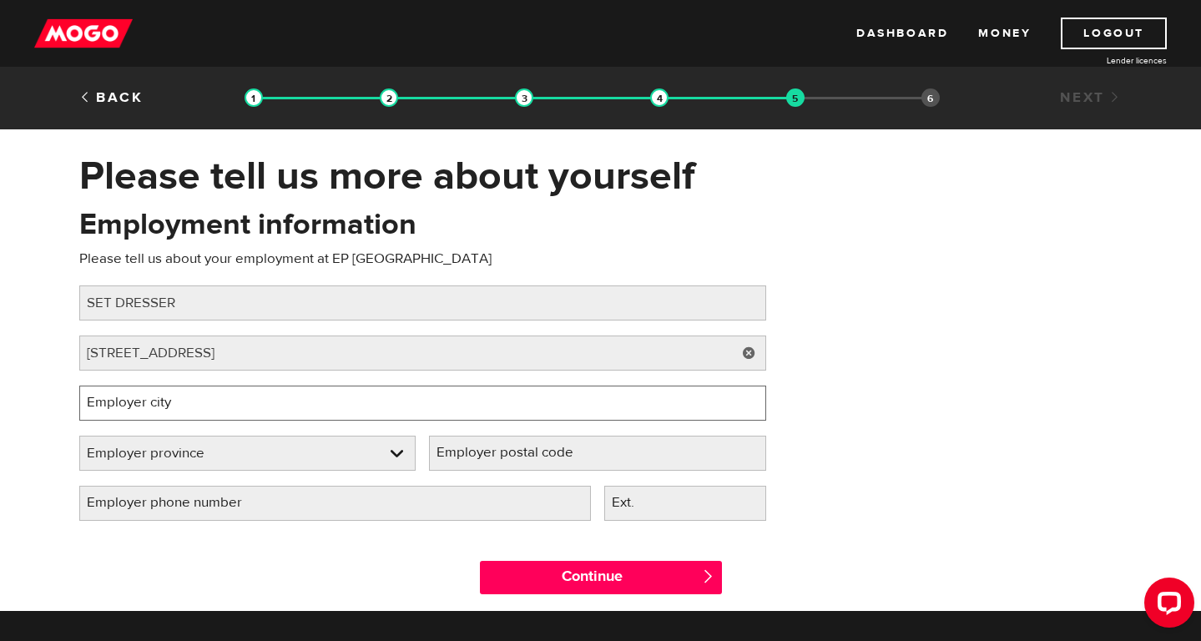
click at [390, 410] on input "Employer city" at bounding box center [422, 403] width 687 height 35
type input "[GEOGRAPHIC_DATA]"
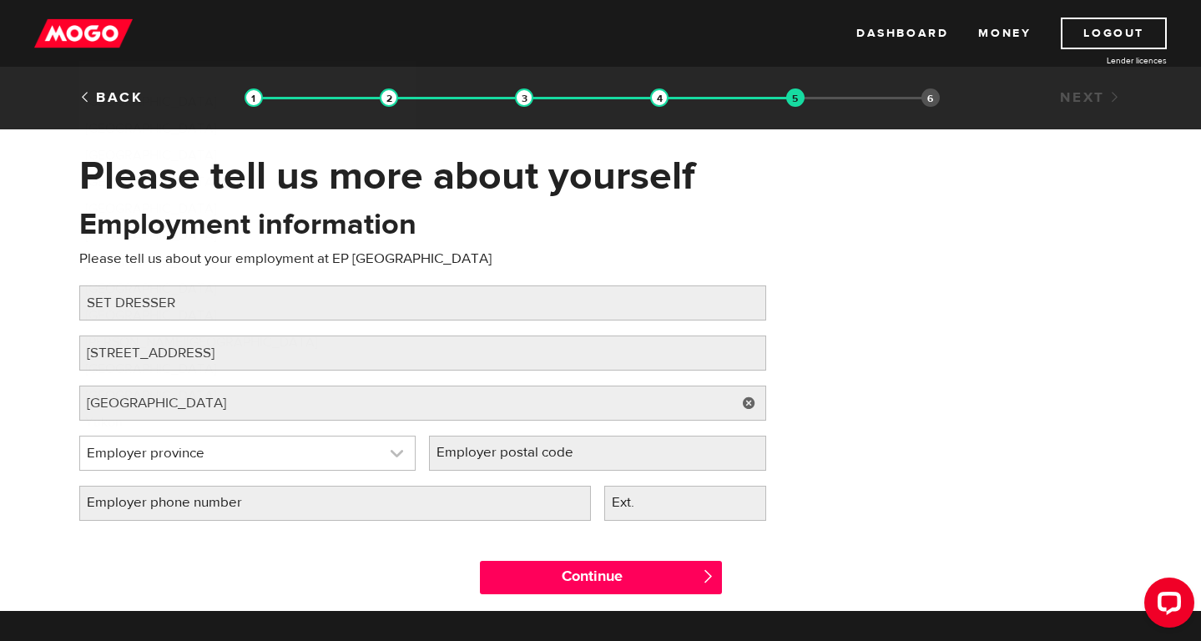
click at [136, 457] on link at bounding box center [247, 452] width 335 height 33
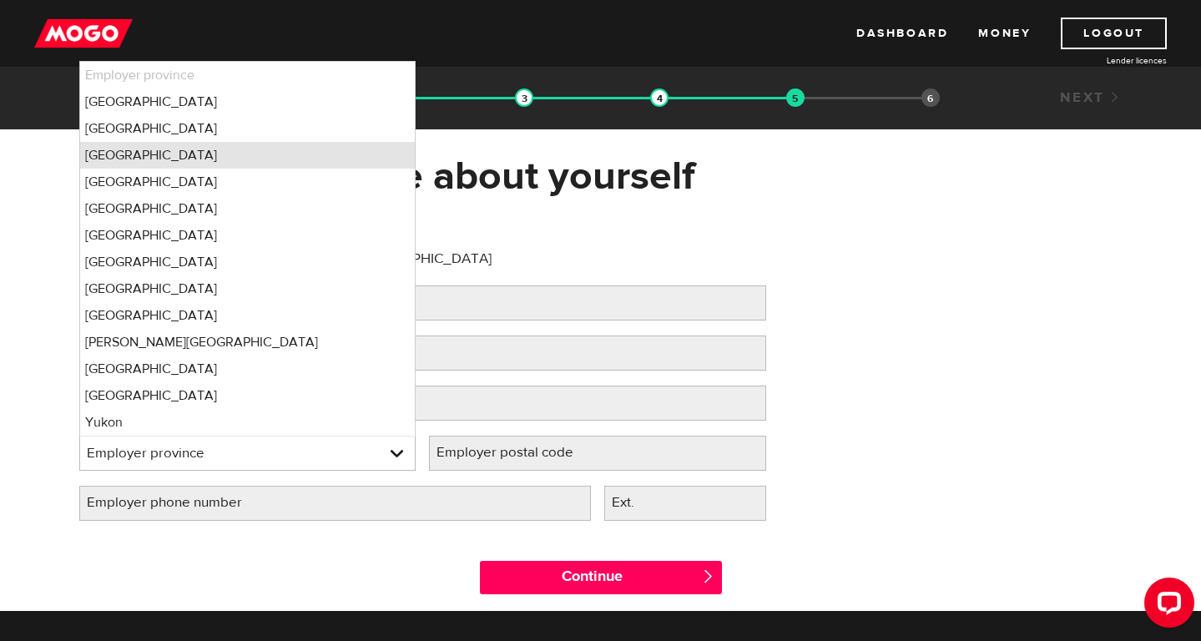
click at [181, 154] on li "Ontario" at bounding box center [247, 155] width 335 height 27
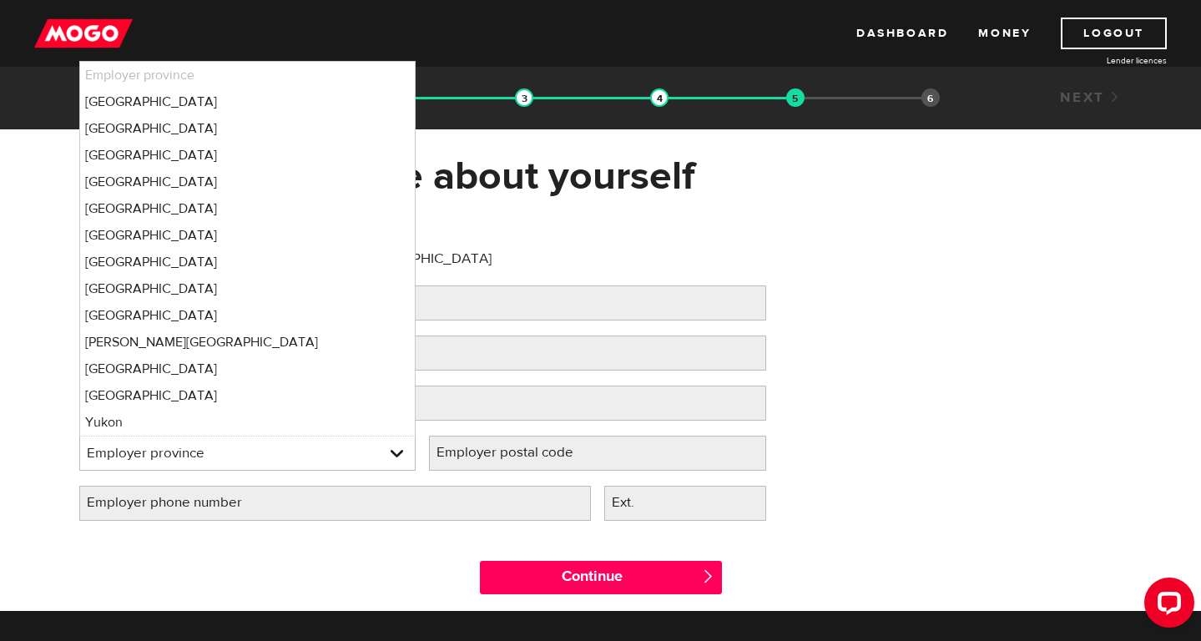
select select "ON"
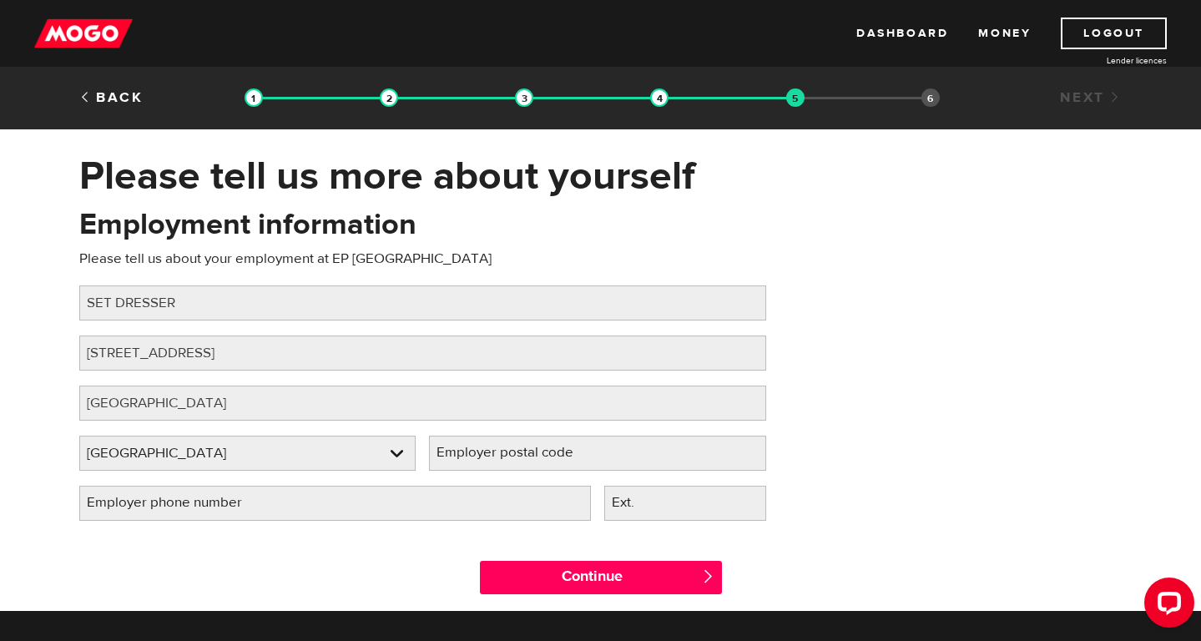
click at [518, 451] on label "Employer postal code" at bounding box center [518, 453] width 179 height 34
click at [518, 451] on input "Employer postal code" at bounding box center [597, 453] width 337 height 35
paste input "130 Bloor St W #500, Toronto, ON M5S 1N5"
drag, startPoint x: 655, startPoint y: 454, endPoint x: 373, endPoint y: 458, distance: 282.1
click at [373, 458] on div "Employer province Please select your employer's province Ontario Employer provi…" at bounding box center [423, 461] width 700 height 50
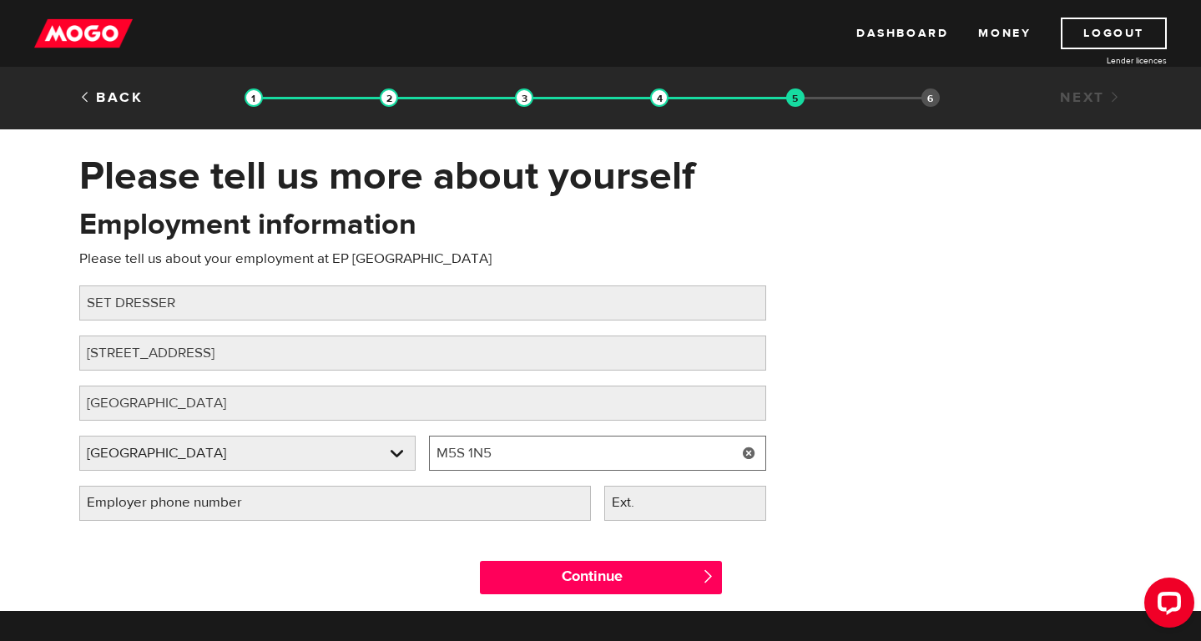
type input "M5S 1N5"
click at [174, 504] on label "Employer phone number" at bounding box center [177, 503] width 197 height 34
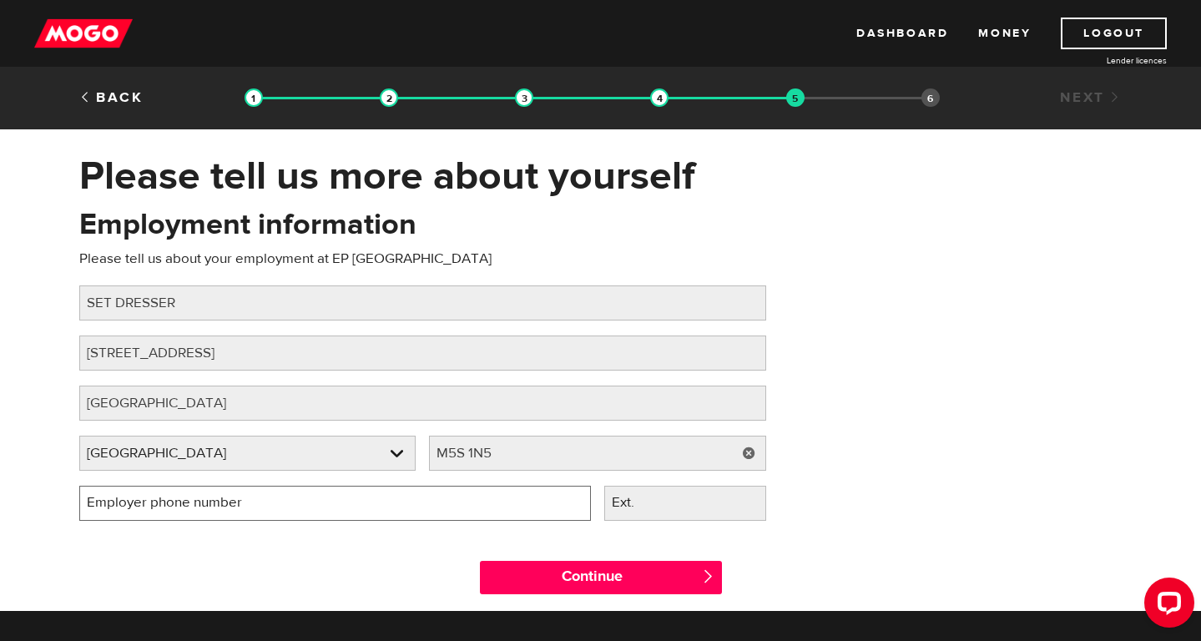
click at [174, 504] on input "Employer phone number" at bounding box center [335, 503] width 512 height 35
type input "(416) 923-9255"
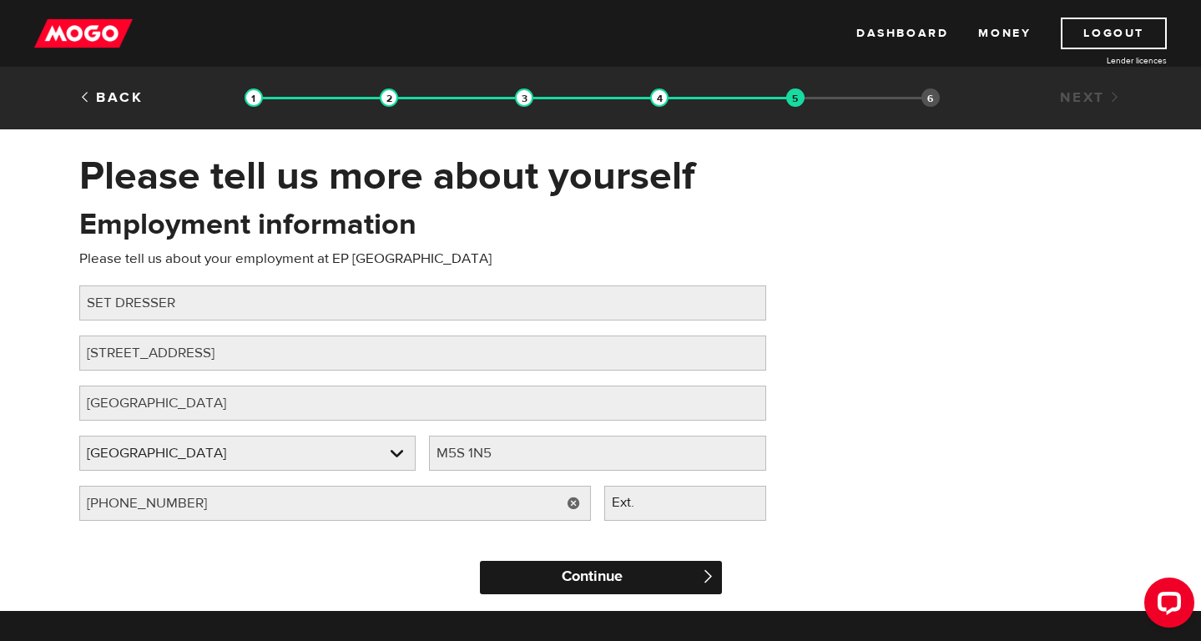
click at [578, 562] on input "Continue" at bounding box center [601, 577] width 242 height 33
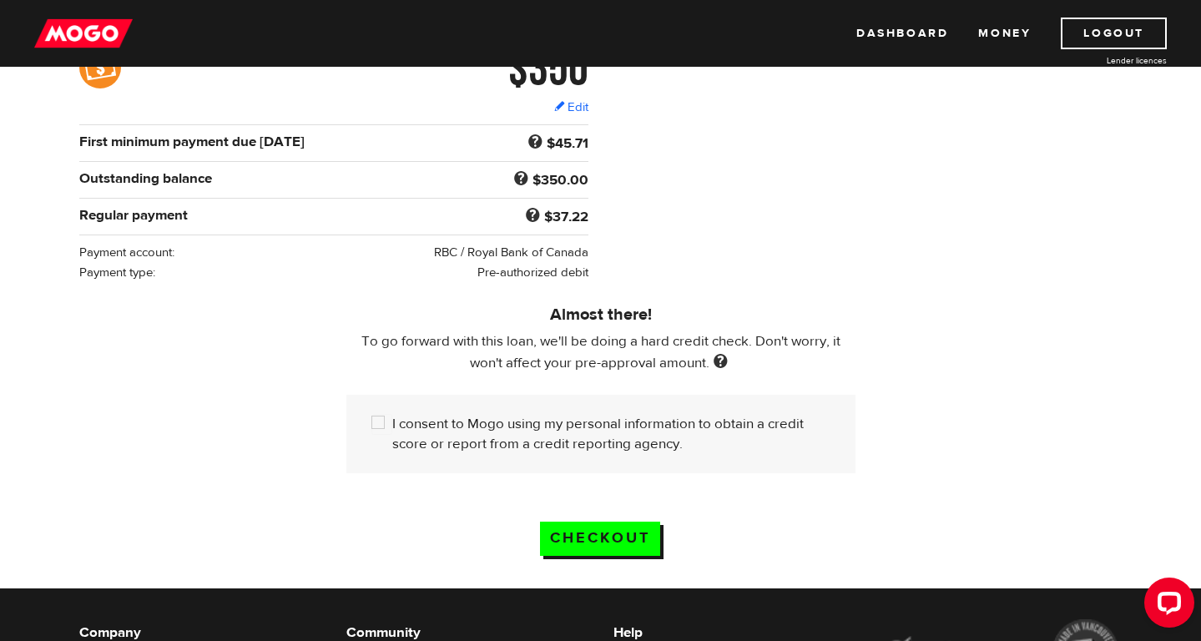
scroll to position [289, 0]
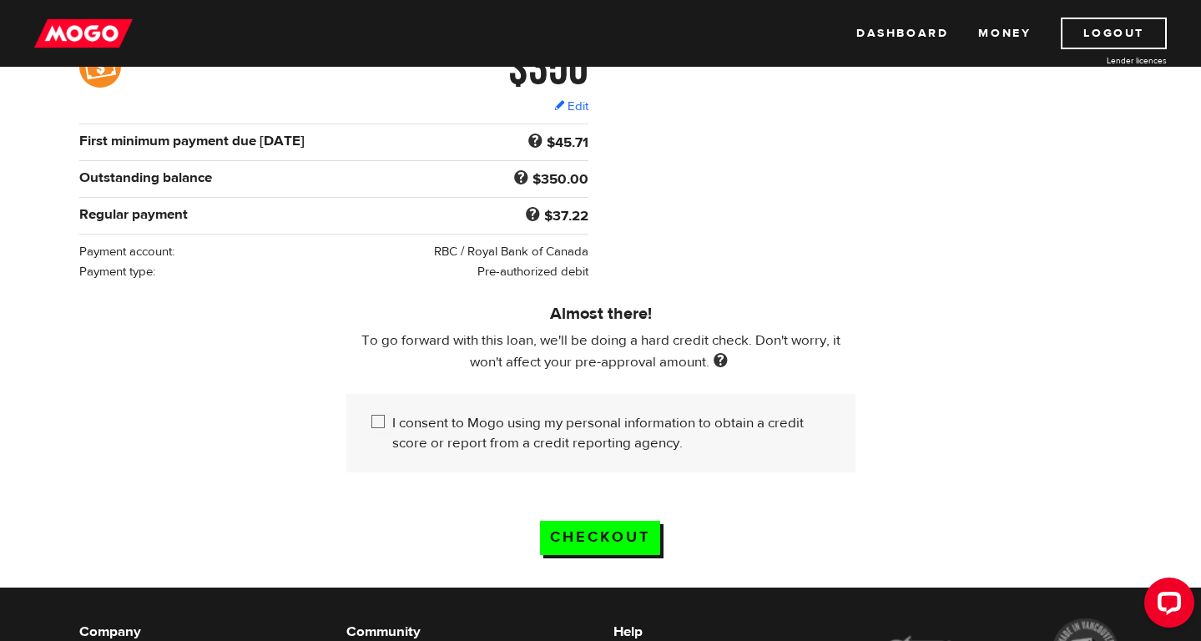
click at [375, 426] on input "I consent to Mogo using my personal information to obtain a credit score or rep…" at bounding box center [381, 423] width 21 height 21
checkbox input "true"
click at [592, 542] on input "Checkout" at bounding box center [600, 538] width 120 height 34
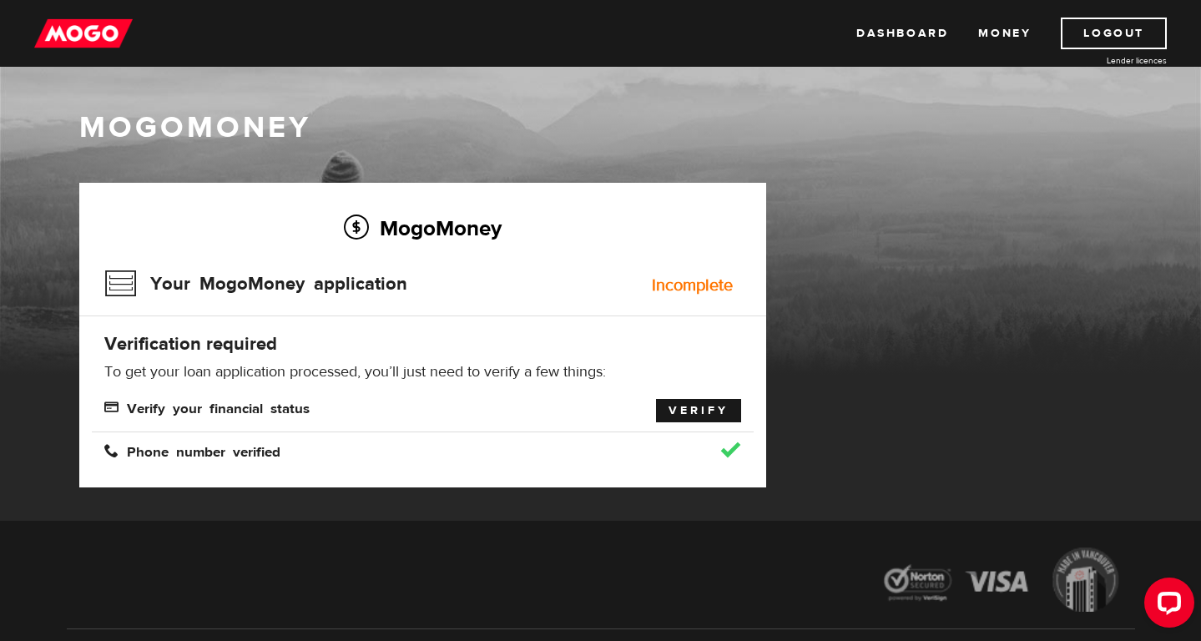
click at [706, 409] on link "Verify" at bounding box center [698, 410] width 85 height 23
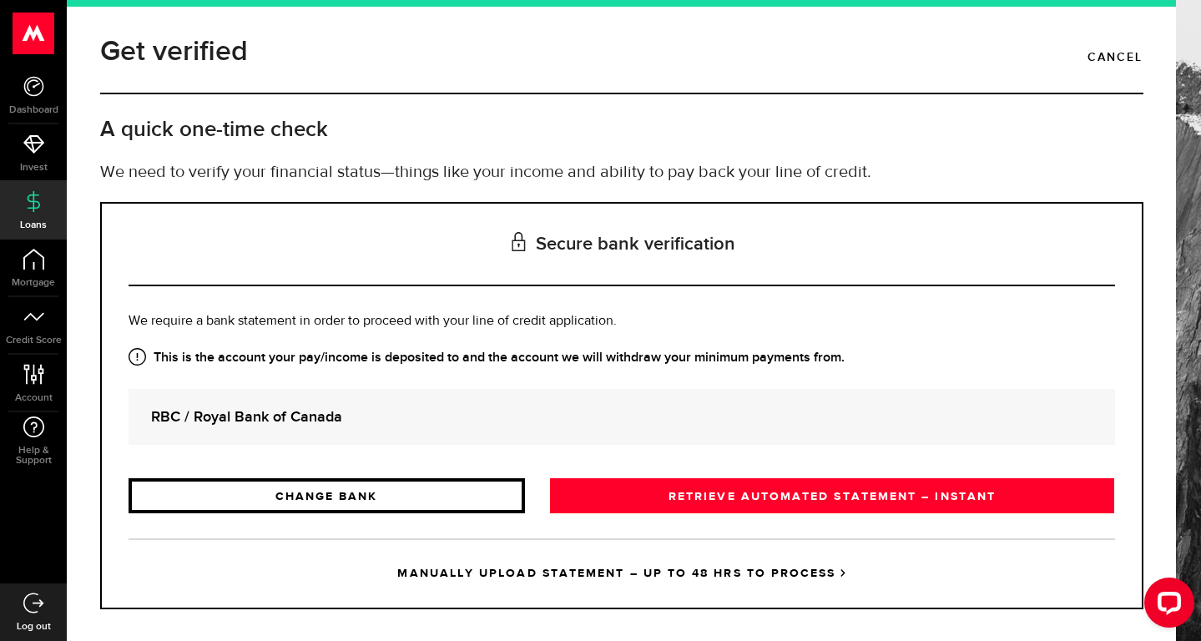
click at [363, 496] on link "CHANGE BANK" at bounding box center [327, 495] width 396 height 35
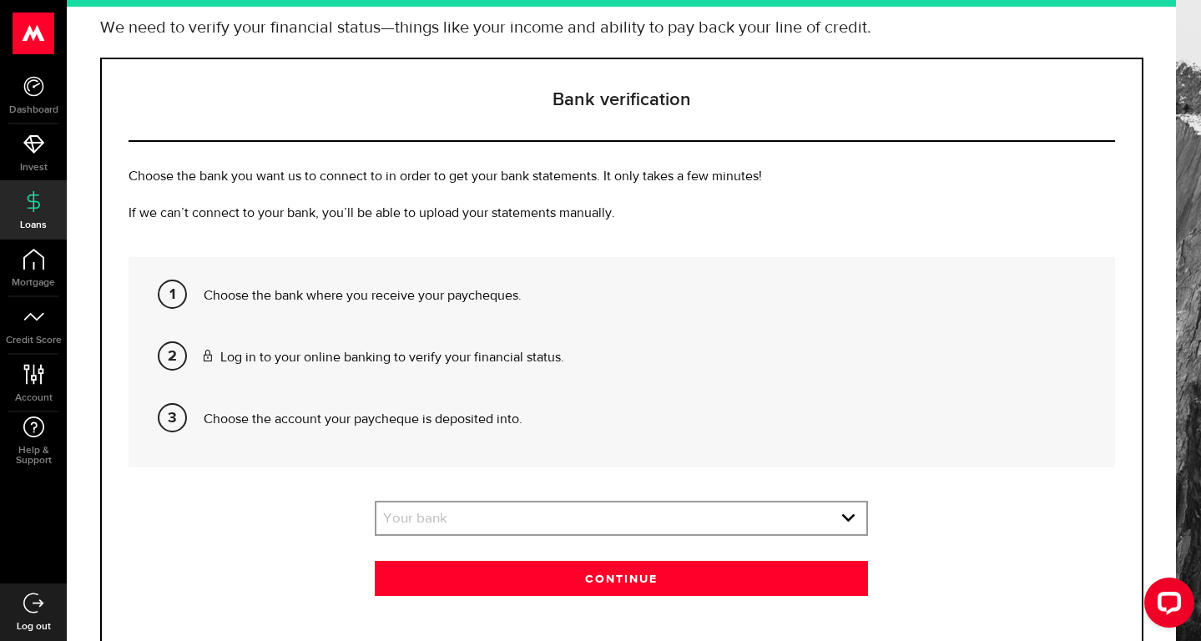
scroll to position [145, 0]
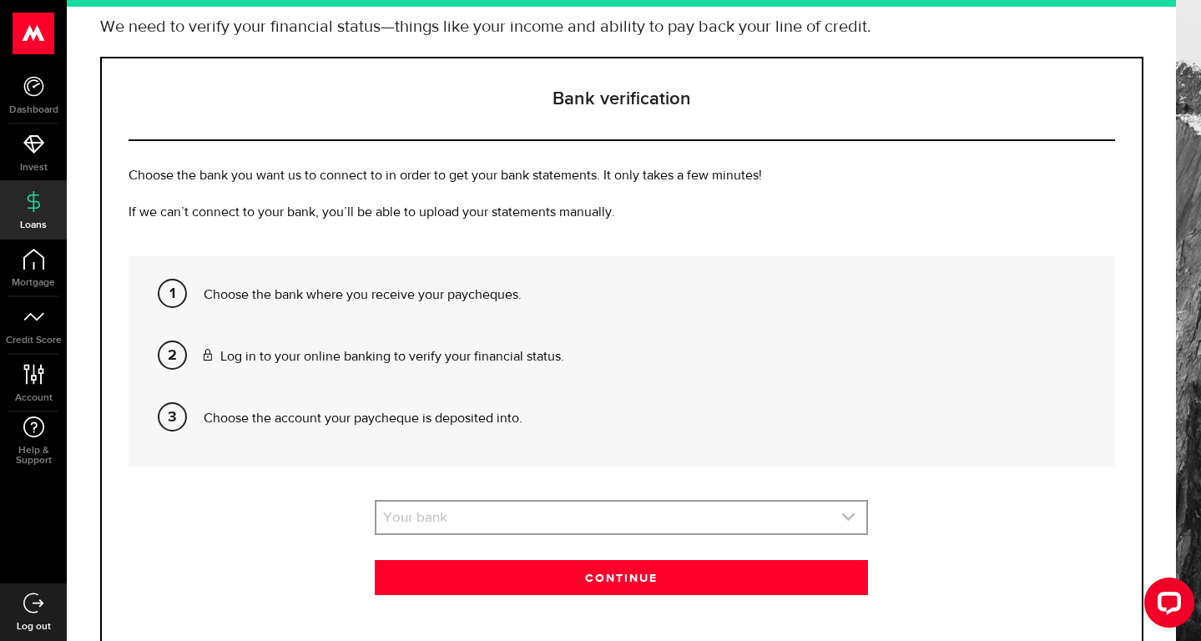
click at [468, 522] on link "expand select" at bounding box center [621, 518] width 490 height 32
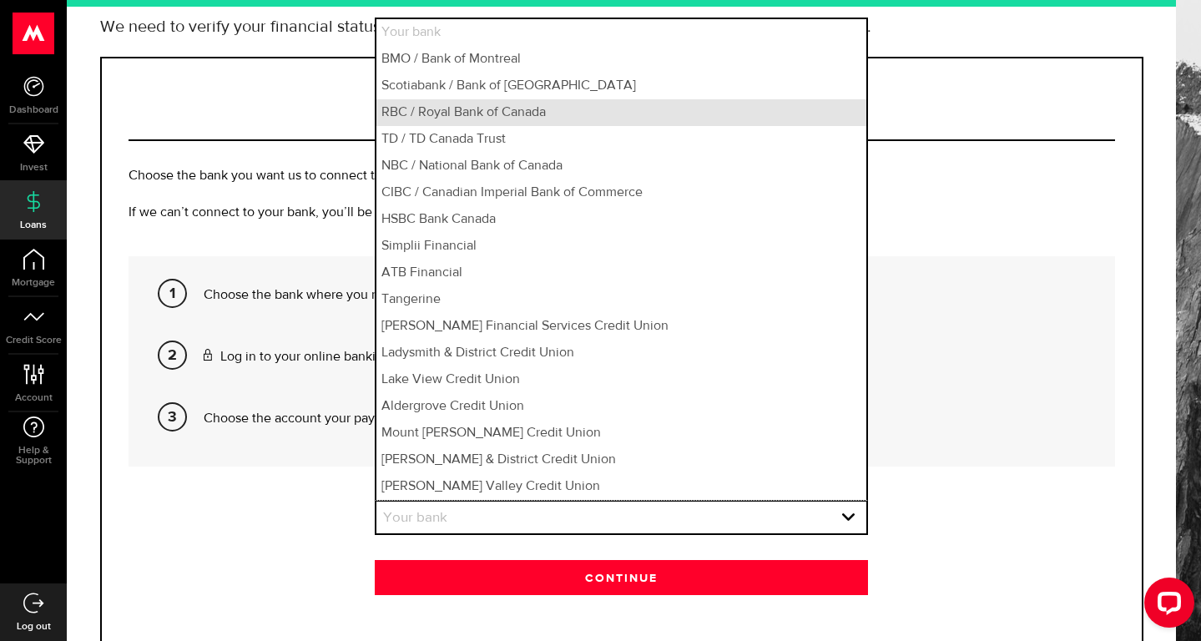
click at [479, 118] on li "RBC / Royal Bank of Canada" at bounding box center [621, 112] width 490 height 27
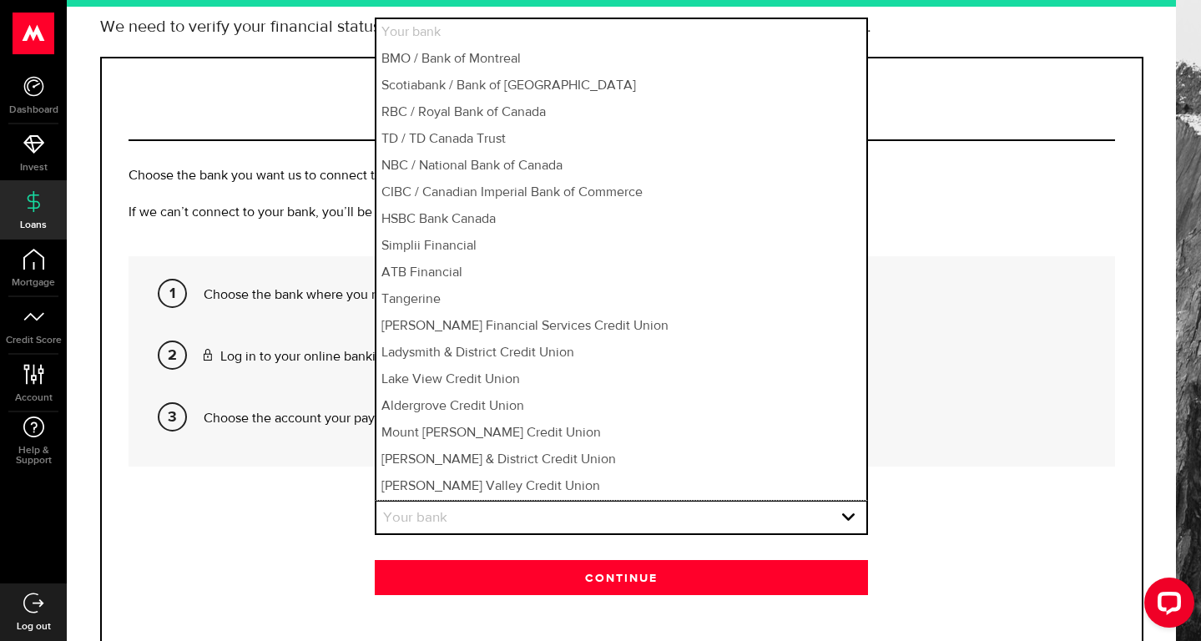
select select "3"
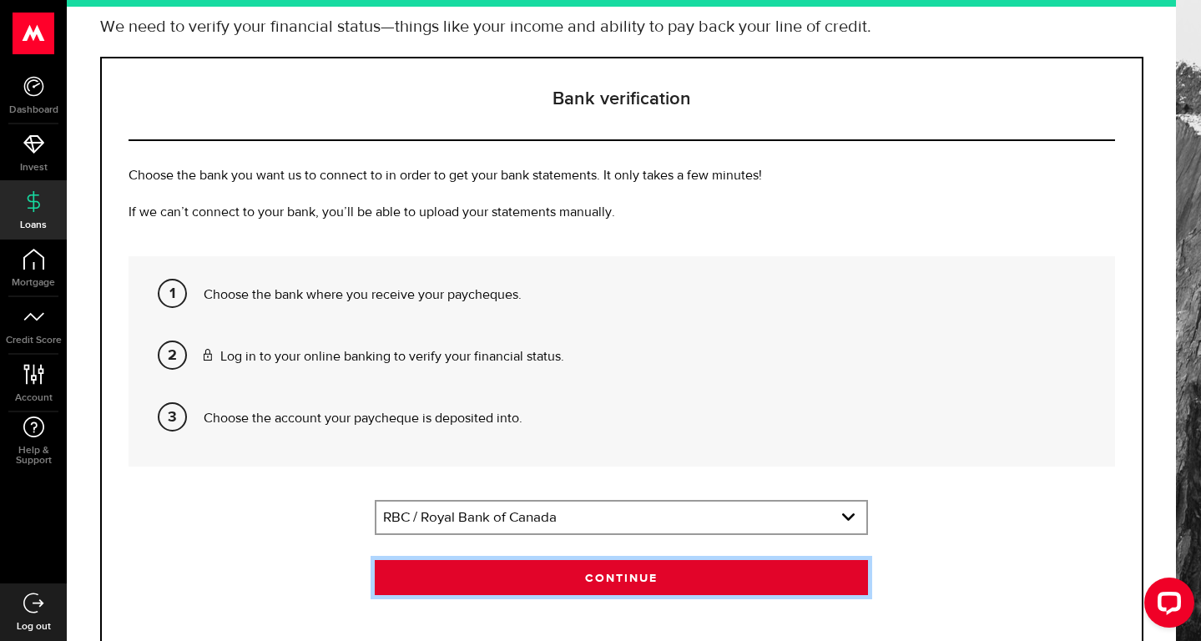
click at [522, 576] on button "Continue" at bounding box center [621, 577] width 493 height 35
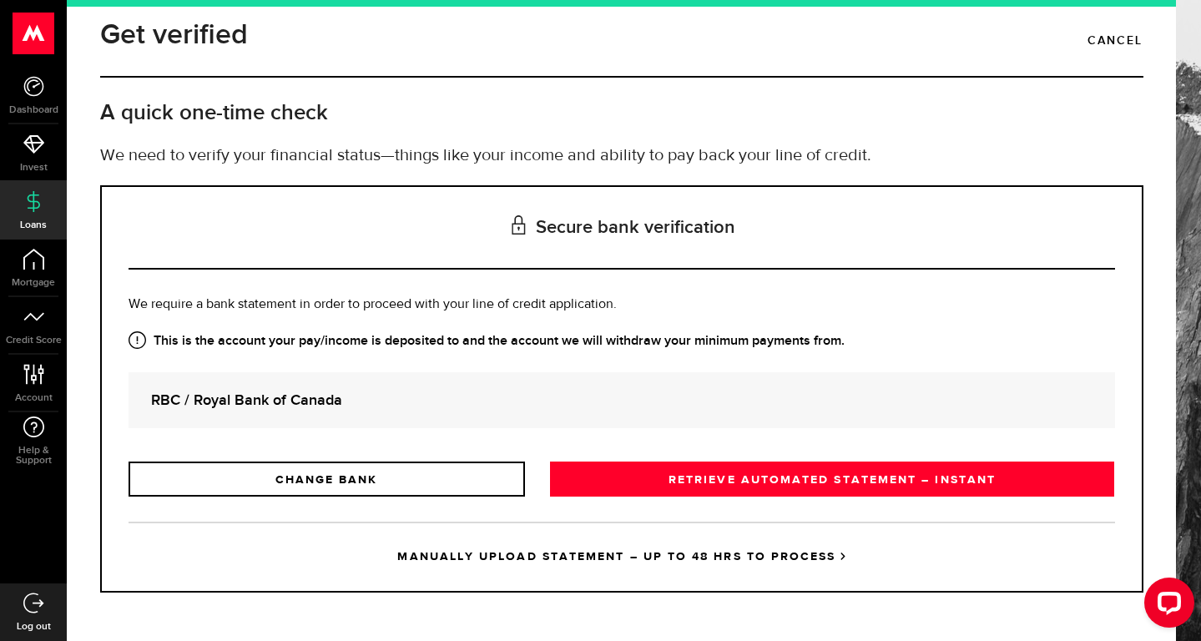
scroll to position [0, 0]
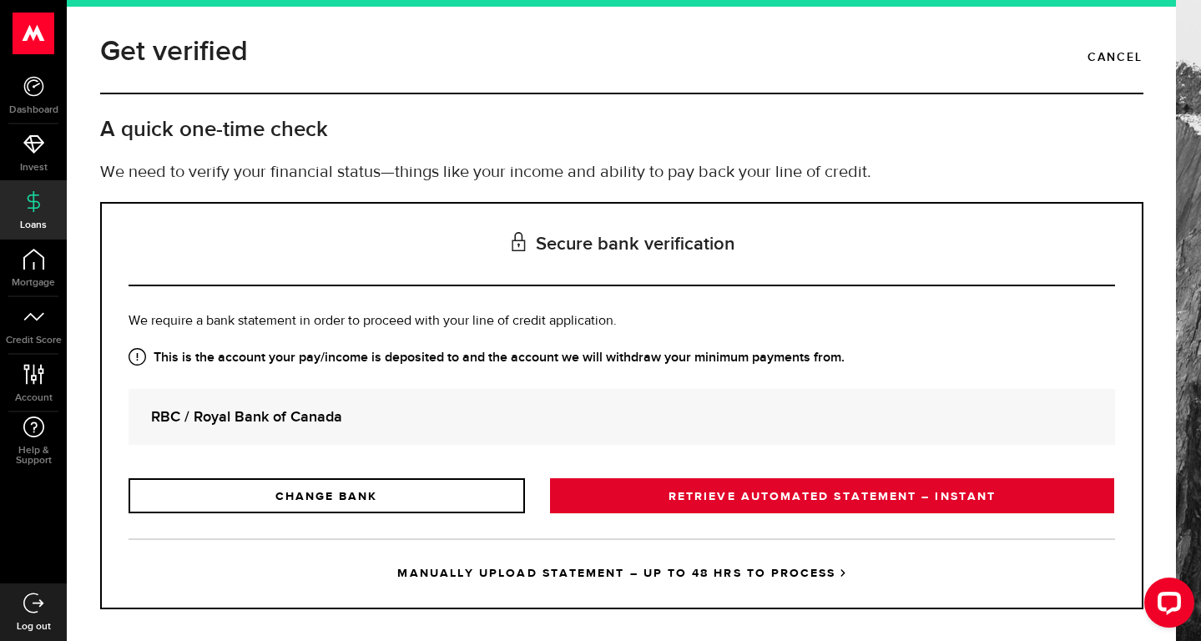
click at [695, 495] on link "RETRIEVE AUTOMATED STATEMENT – INSTANT" at bounding box center [832, 495] width 565 height 35
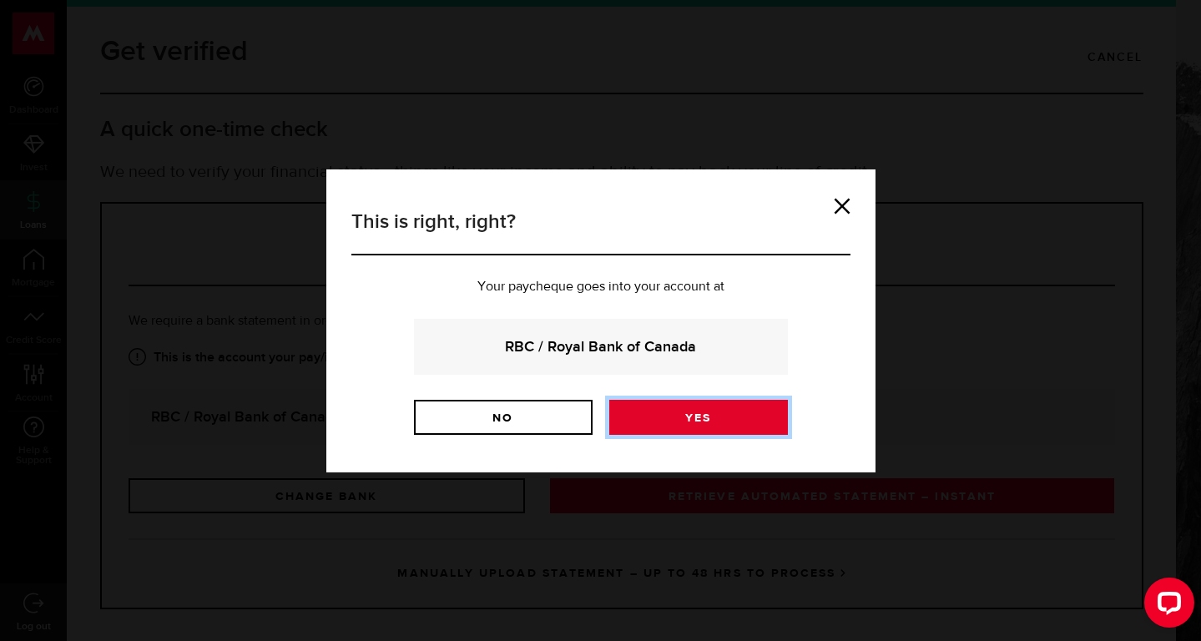
click at [696, 426] on link "Yes" at bounding box center [698, 417] width 179 height 35
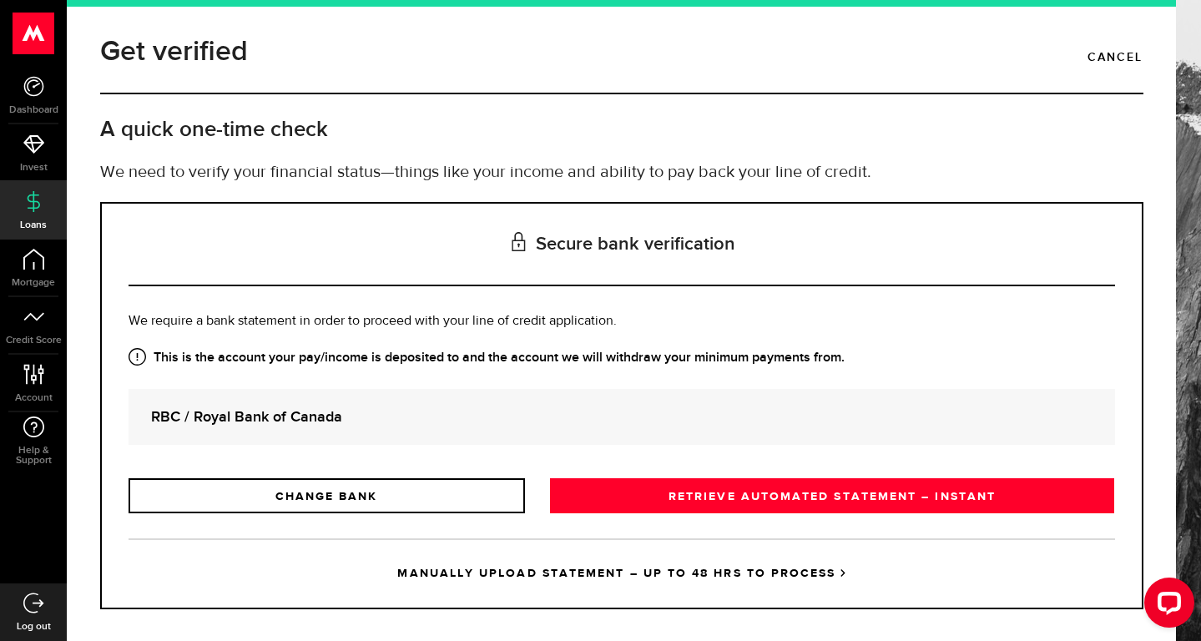
click at [742, 493] on link "RETRIEVE AUTOMATED STATEMENT – INSTANT" at bounding box center [832, 495] width 565 height 35
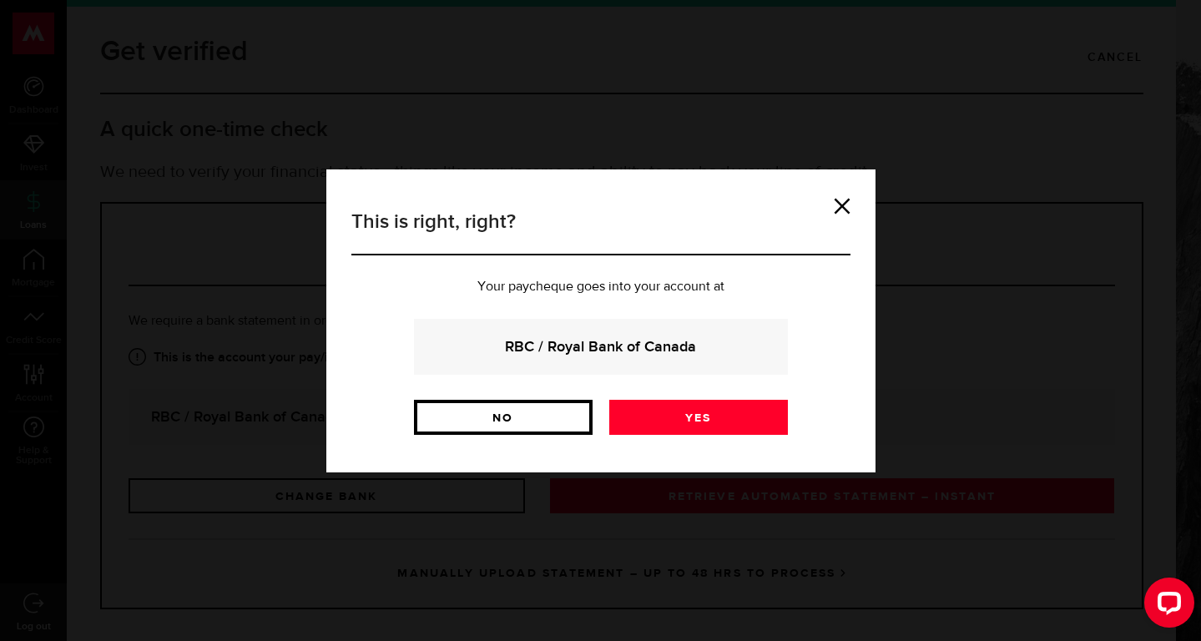
click at [502, 429] on link "No" at bounding box center [503, 417] width 179 height 35
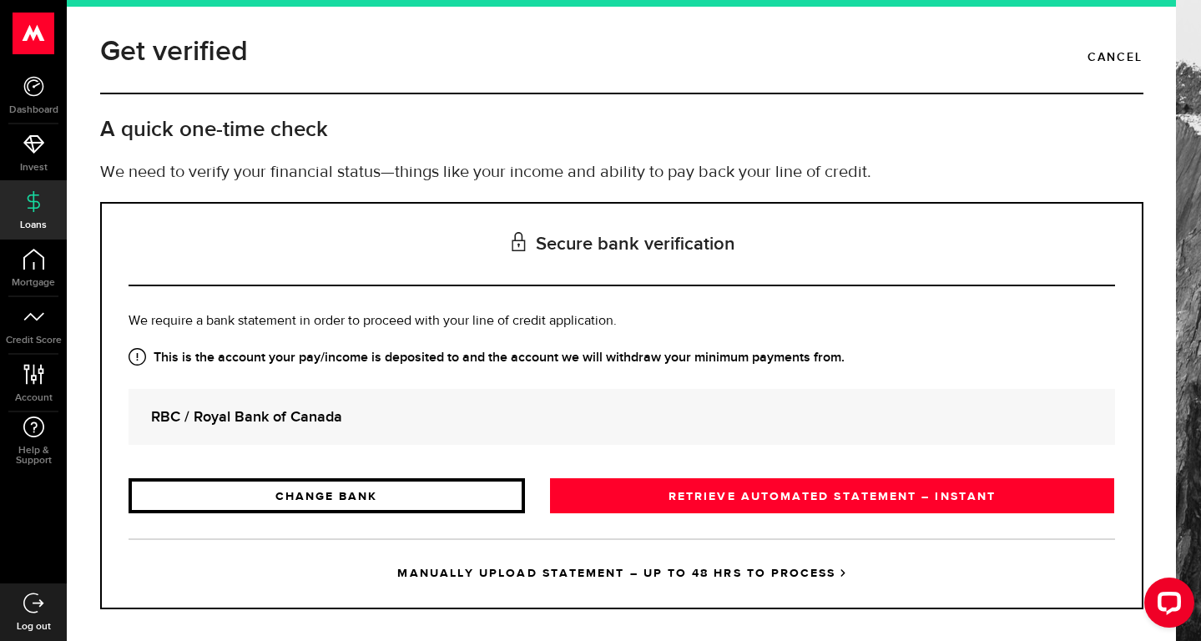
click at [390, 491] on link "CHANGE BANK" at bounding box center [327, 495] width 396 height 35
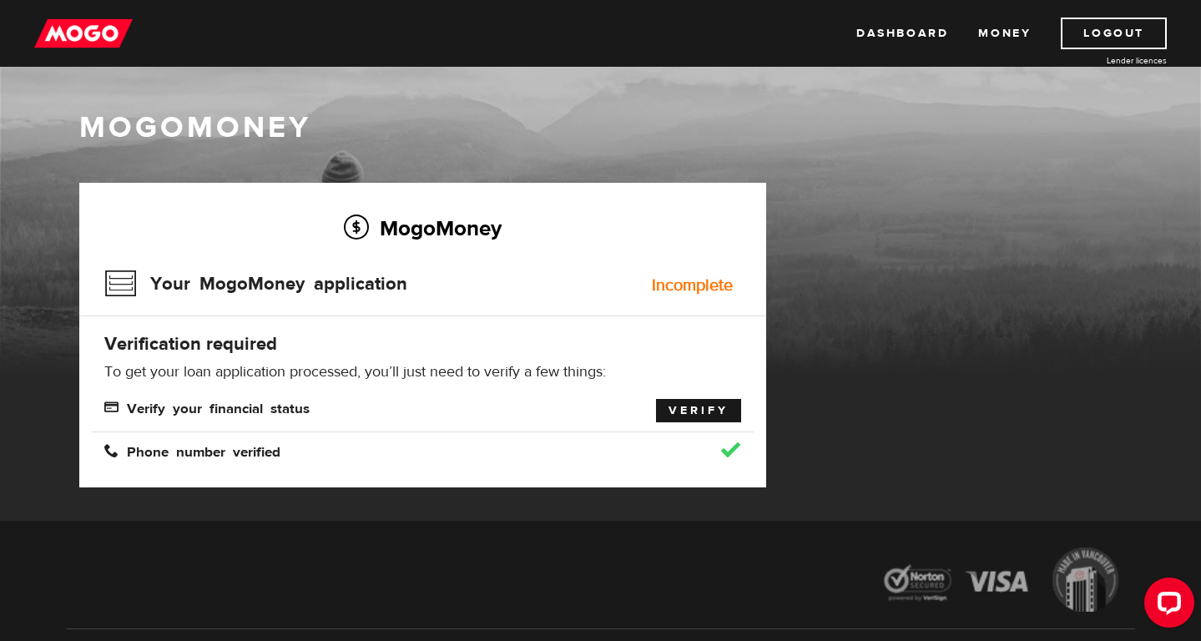
click at [688, 414] on link "Verify" at bounding box center [698, 410] width 85 height 23
click at [658, 394] on div "MogoMoney Your MogoMoney application Incomplete Verification required To get yo…" at bounding box center [422, 335] width 687 height 305
click at [675, 407] on link "Verify" at bounding box center [698, 410] width 85 height 23
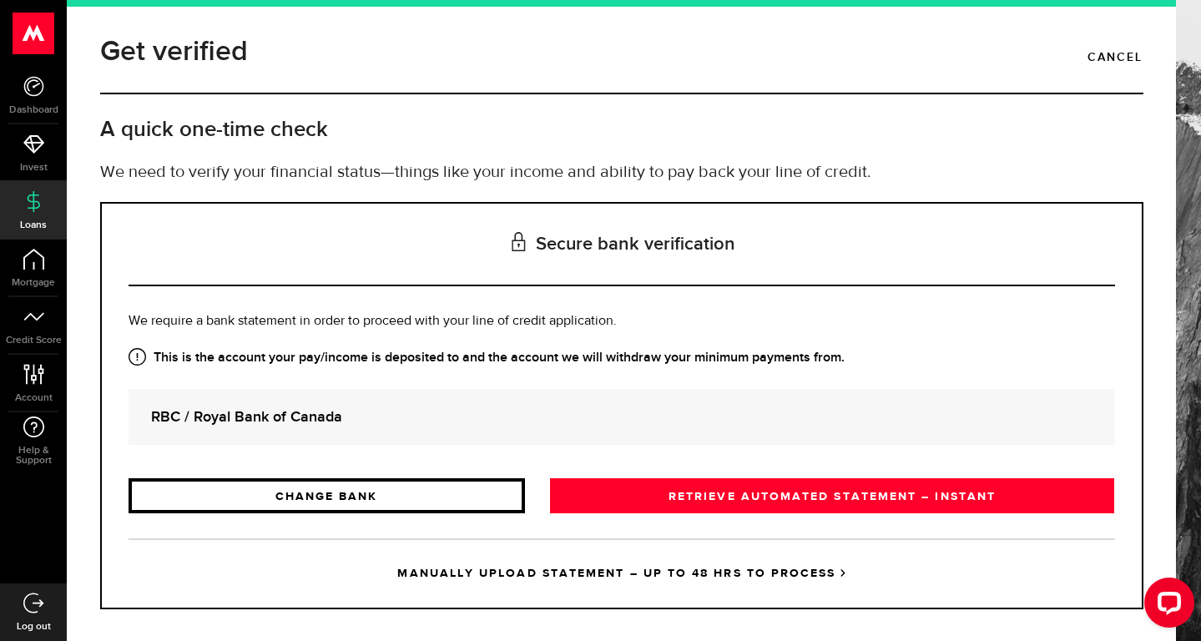
click at [292, 492] on link "CHANGE BANK" at bounding box center [327, 495] width 396 height 35
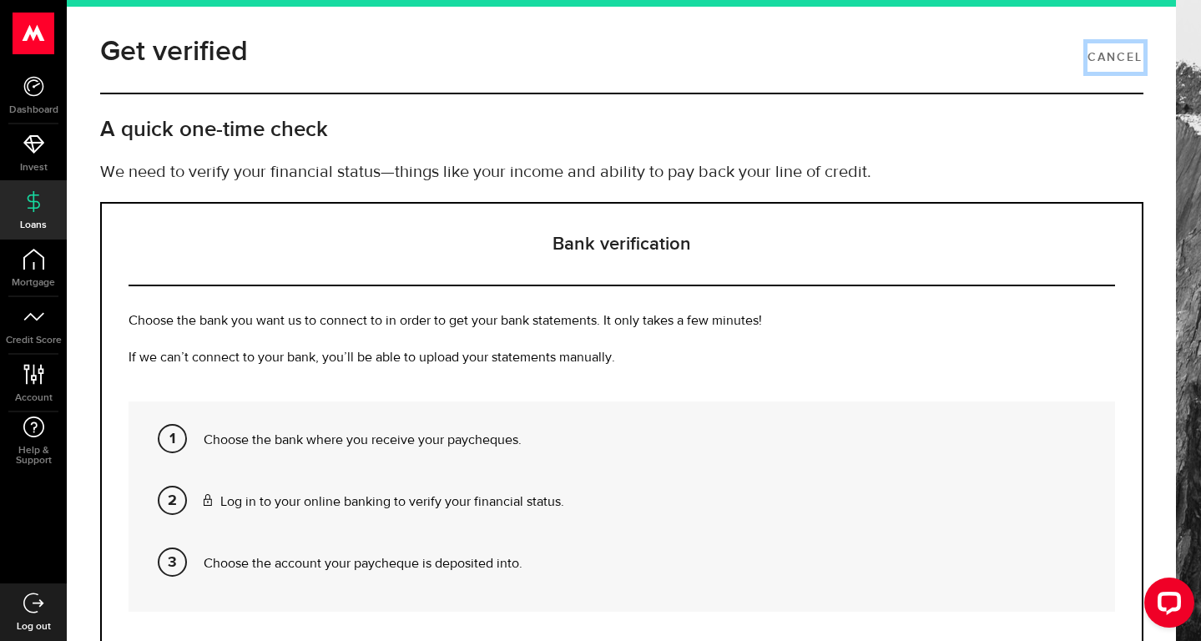
click at [1110, 50] on link "Cancel" at bounding box center [1114, 57] width 55 height 28
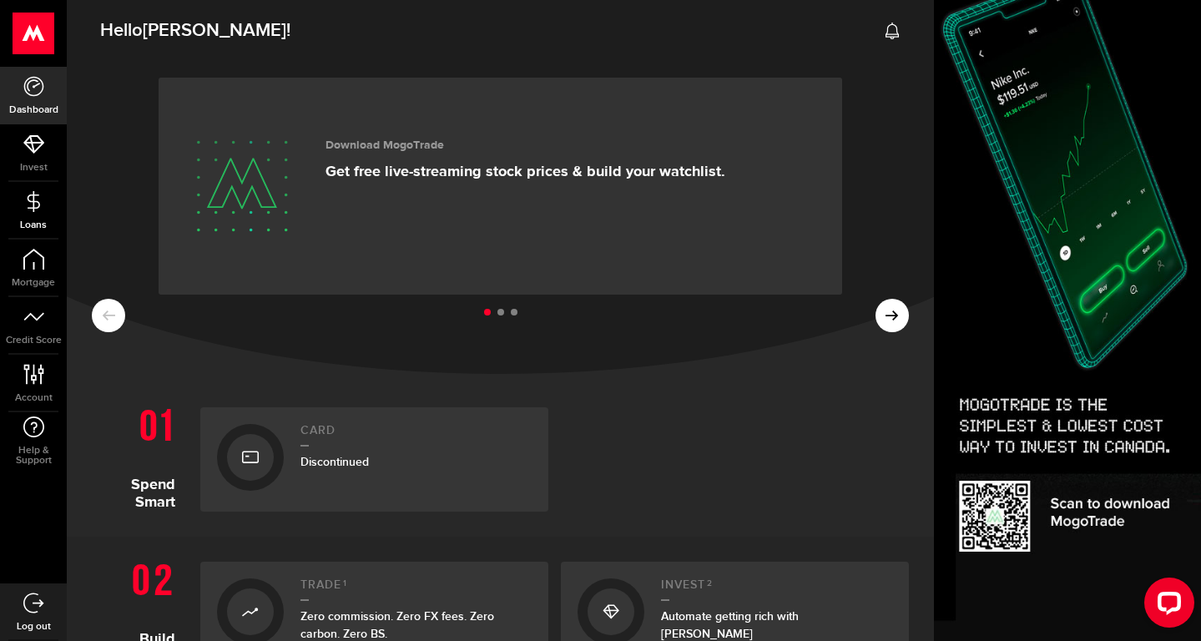
click at [23, 217] on link "Loans" at bounding box center [33, 210] width 67 height 57
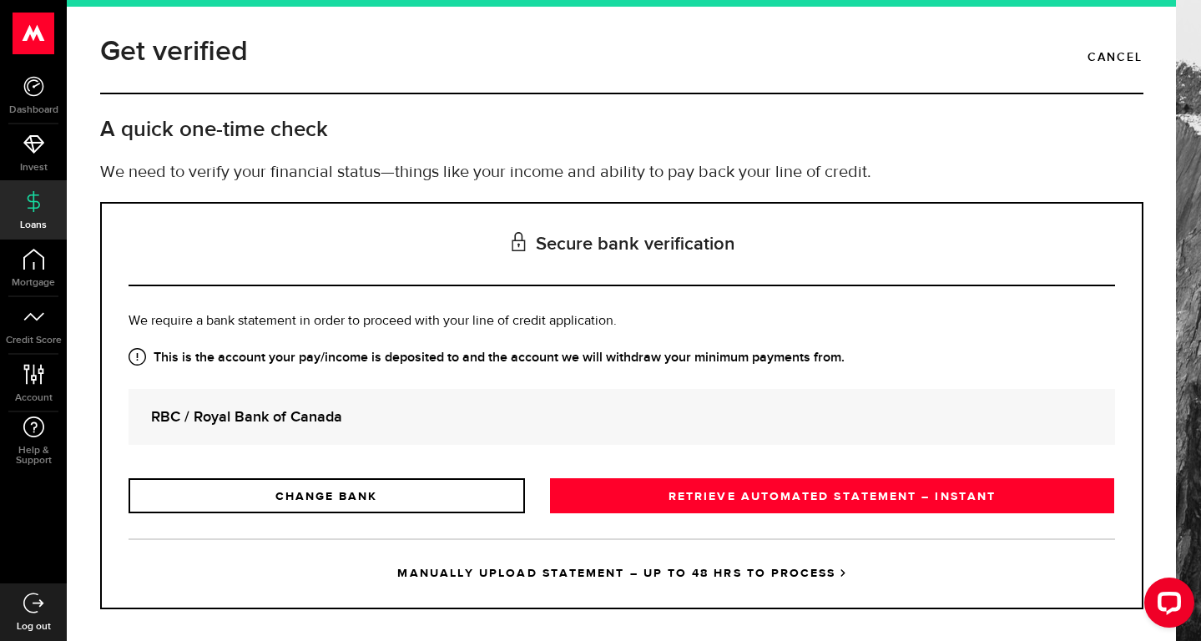
scroll to position [17, 0]
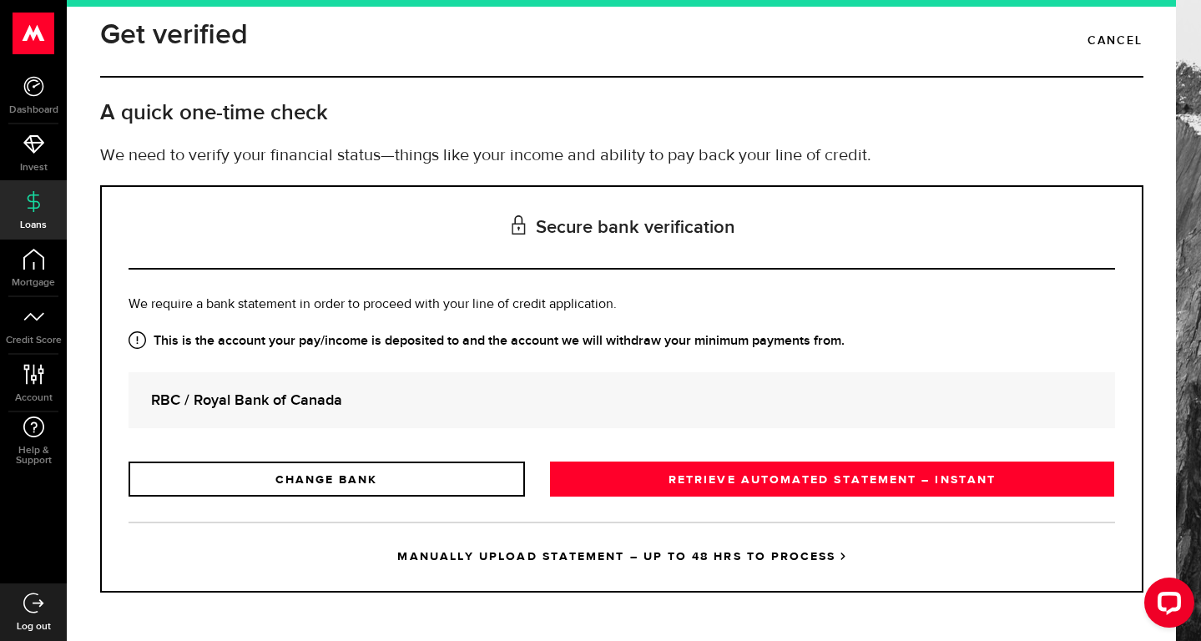
click at [520, 560] on link "MANUALLY UPLOAD STATEMENT – UP TO 48 HRS TO PROCESS" at bounding box center [622, 556] width 986 height 69
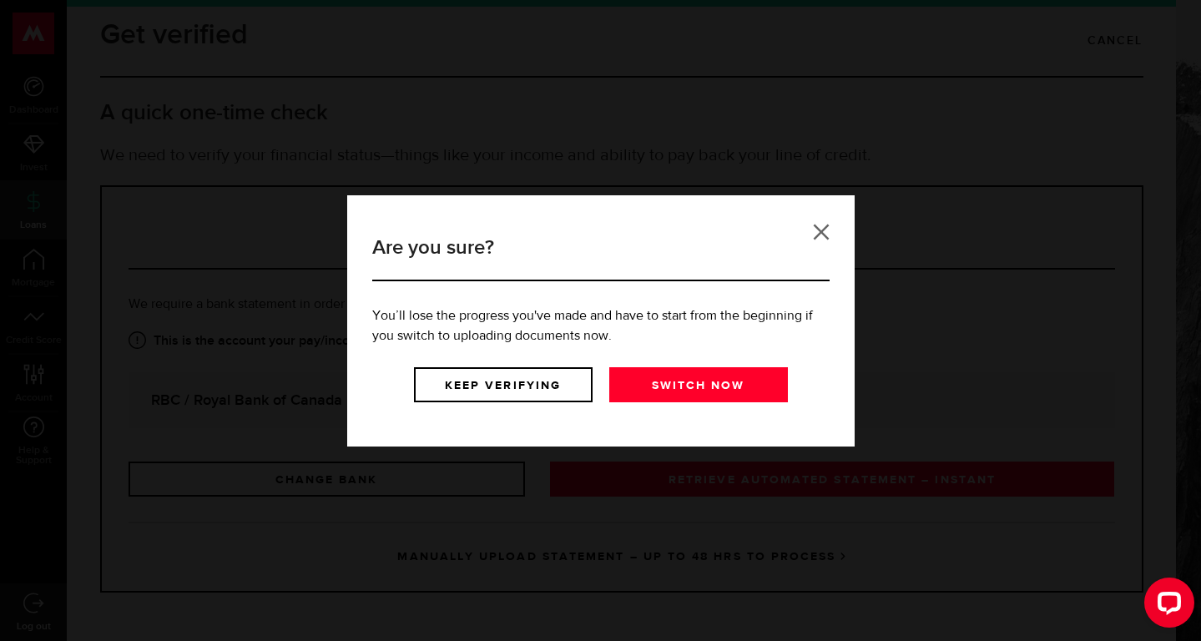
click at [822, 235] on link at bounding box center [821, 232] width 17 height 17
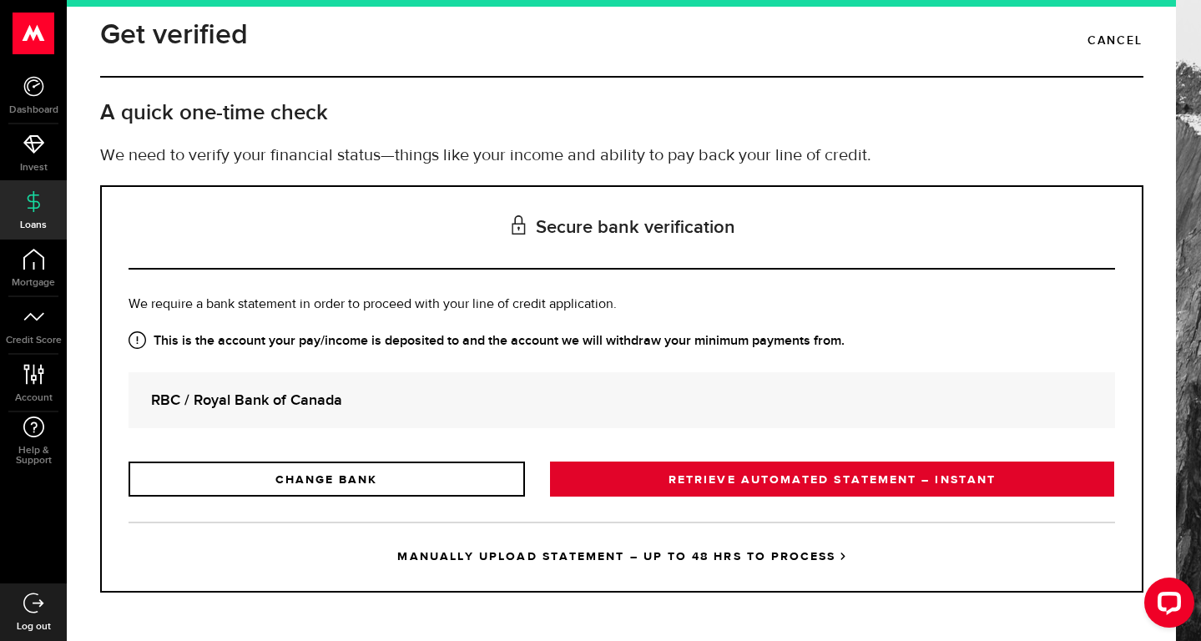
click at [716, 468] on link "RETRIEVE AUTOMATED STATEMENT – INSTANT" at bounding box center [832, 478] width 565 height 35
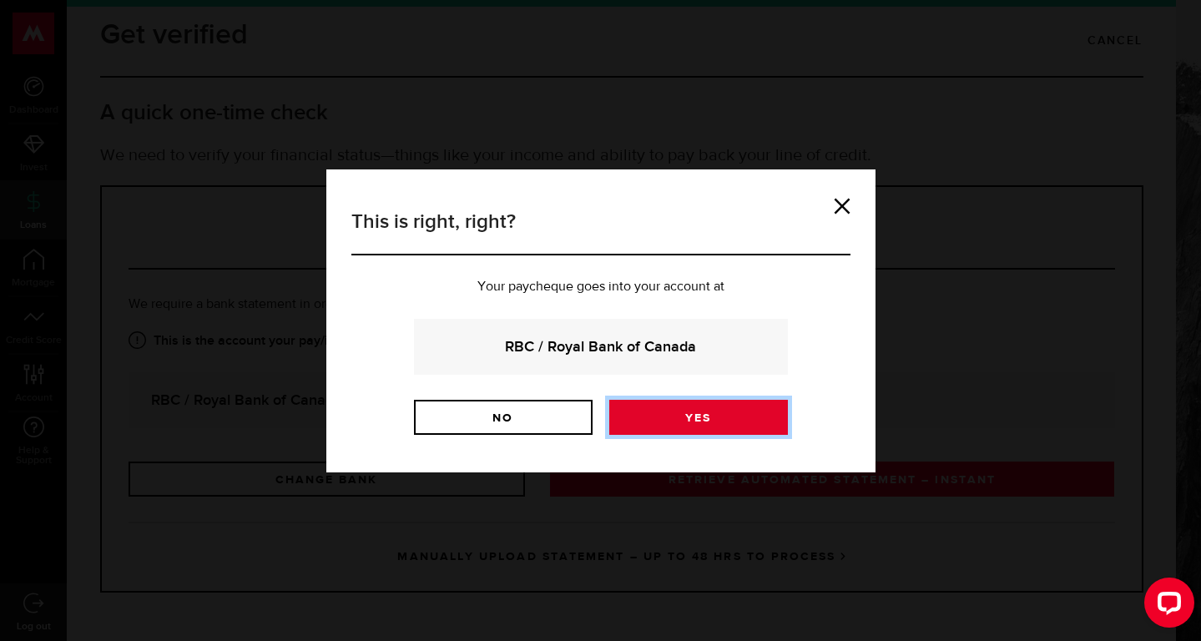
click at [676, 421] on link "Yes" at bounding box center [698, 417] width 179 height 35
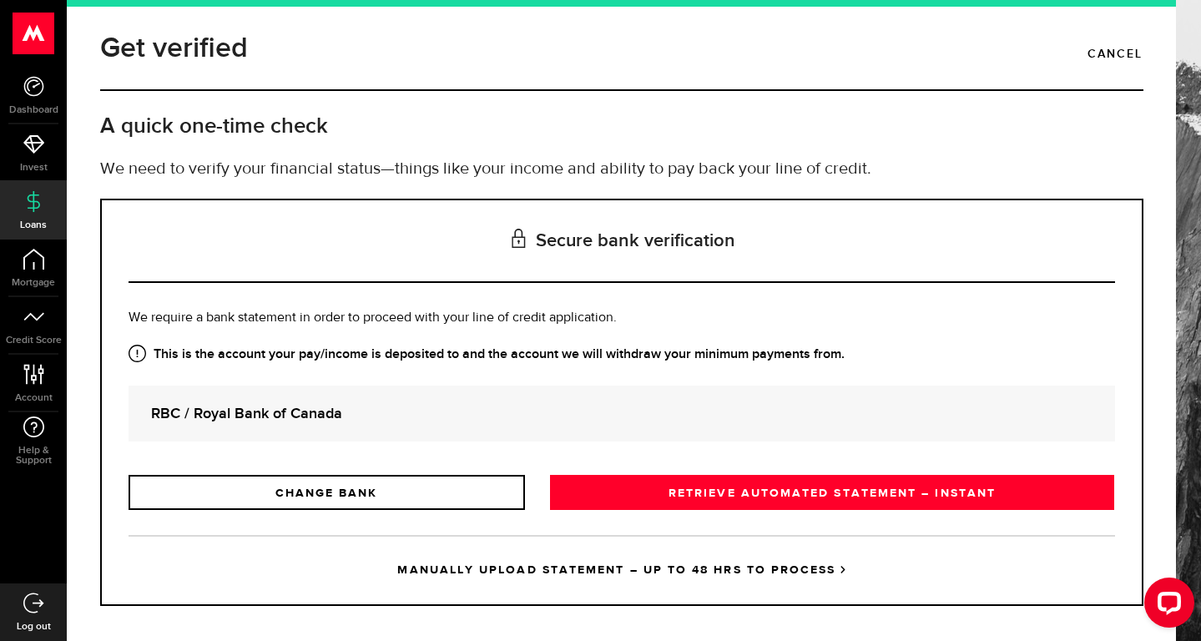
scroll to position [2, 0]
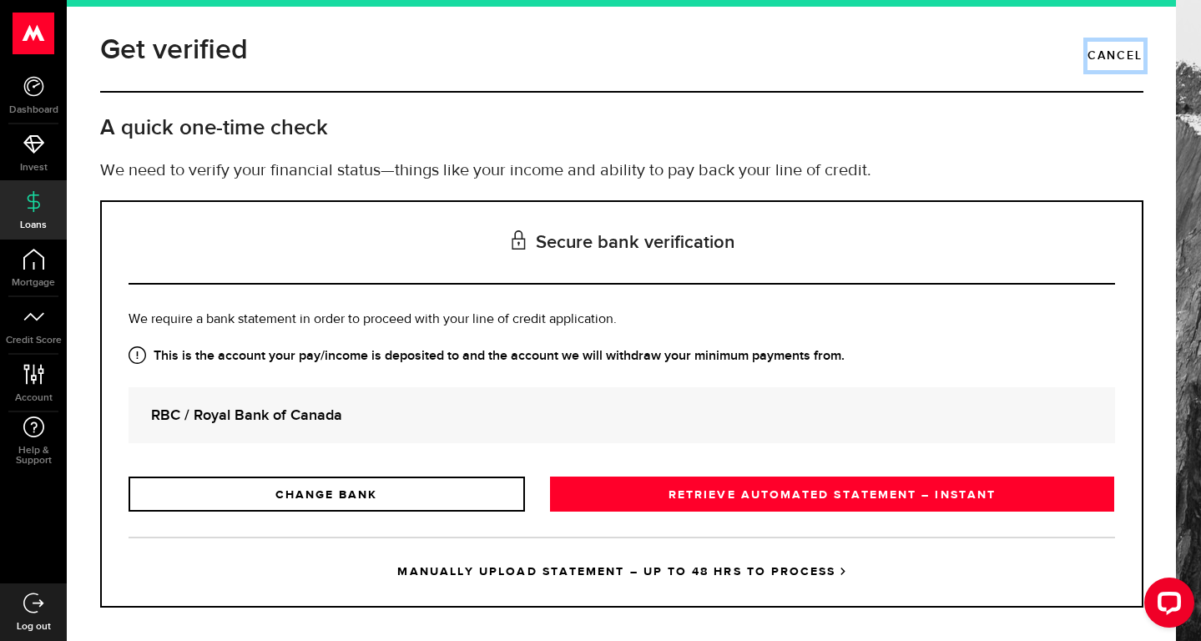
click at [1117, 43] on link "Cancel" at bounding box center [1114, 56] width 55 height 28
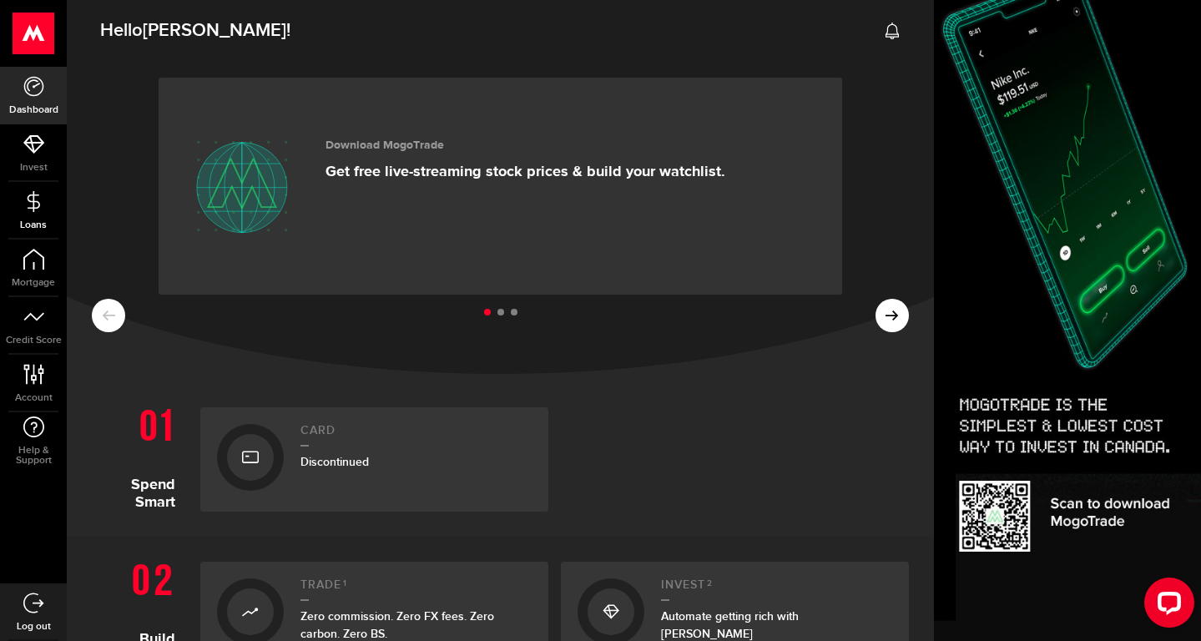
click at [9, 199] on link "Loans" at bounding box center [33, 210] width 67 height 57
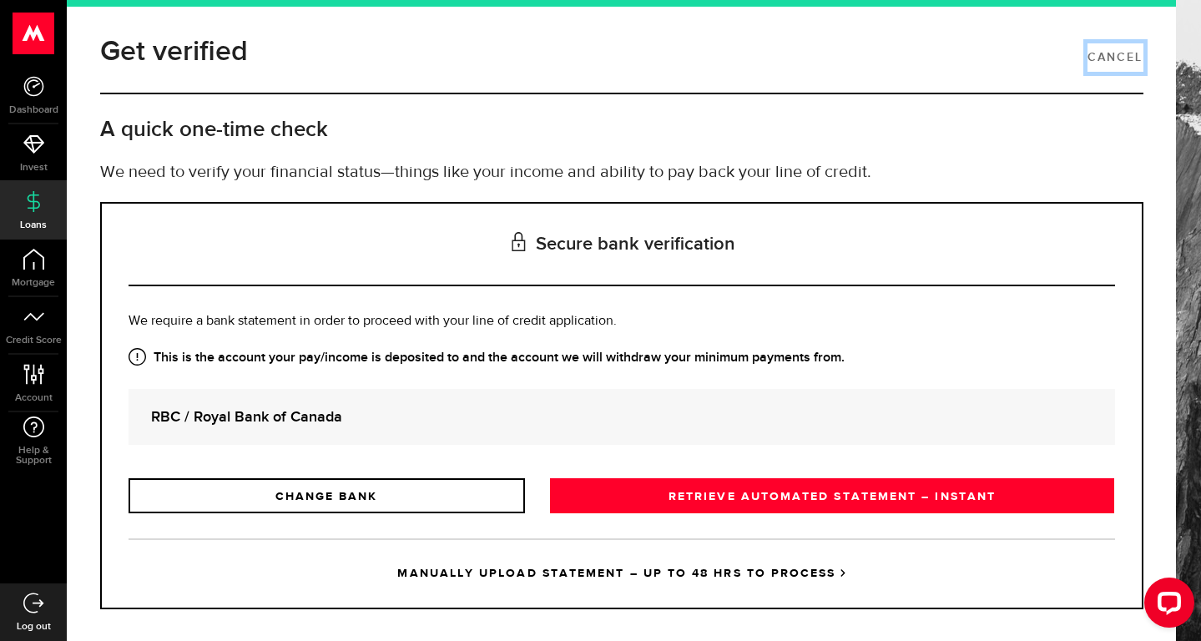
click at [1111, 55] on link "Cancel" at bounding box center [1114, 57] width 55 height 28
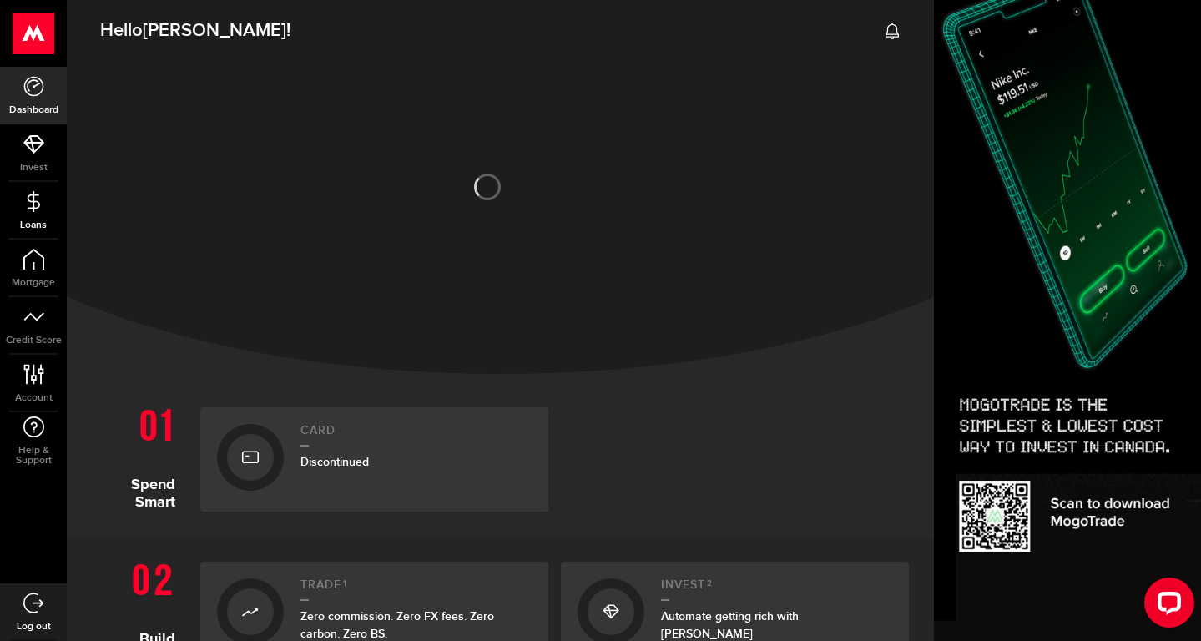
click at [43, 225] on span "Loans" at bounding box center [33, 225] width 67 height 10
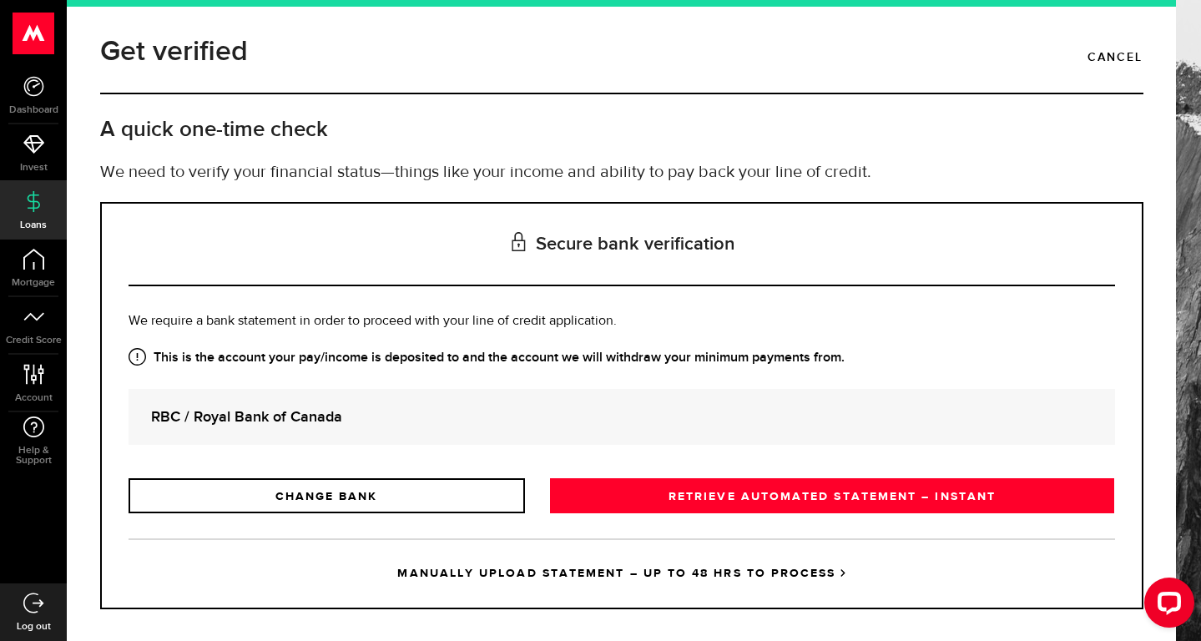
click at [589, 567] on link "MANUALLY UPLOAD STATEMENT – UP TO 48 HRS TO PROCESS" at bounding box center [622, 572] width 986 height 69
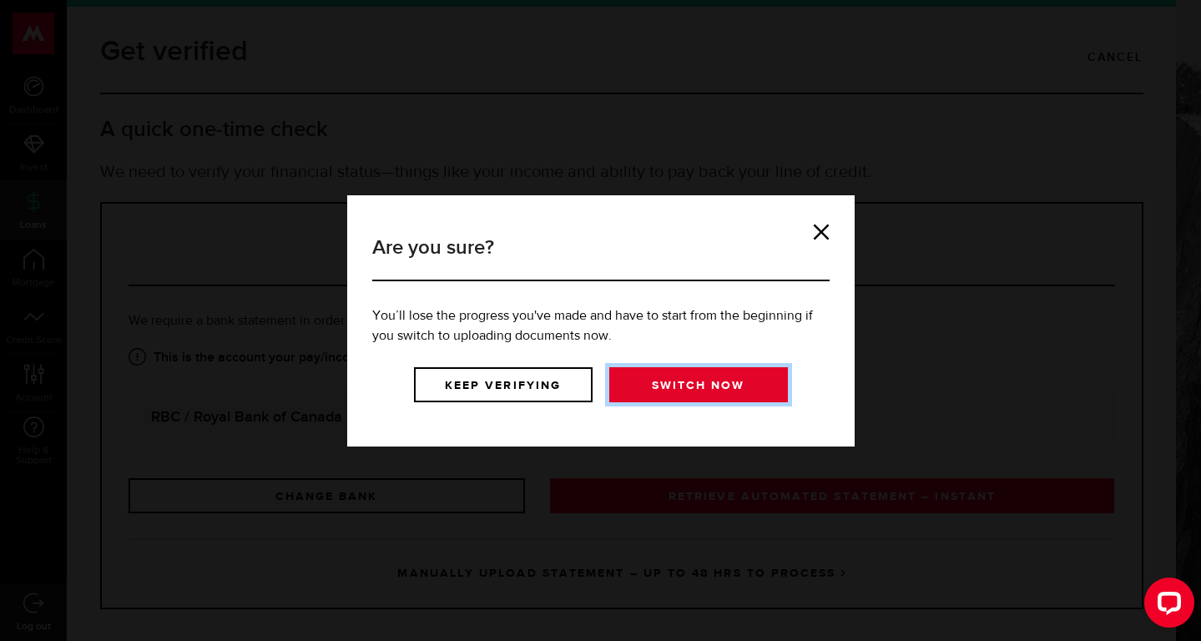
click at [678, 394] on link "Switch now" at bounding box center [698, 384] width 179 height 35
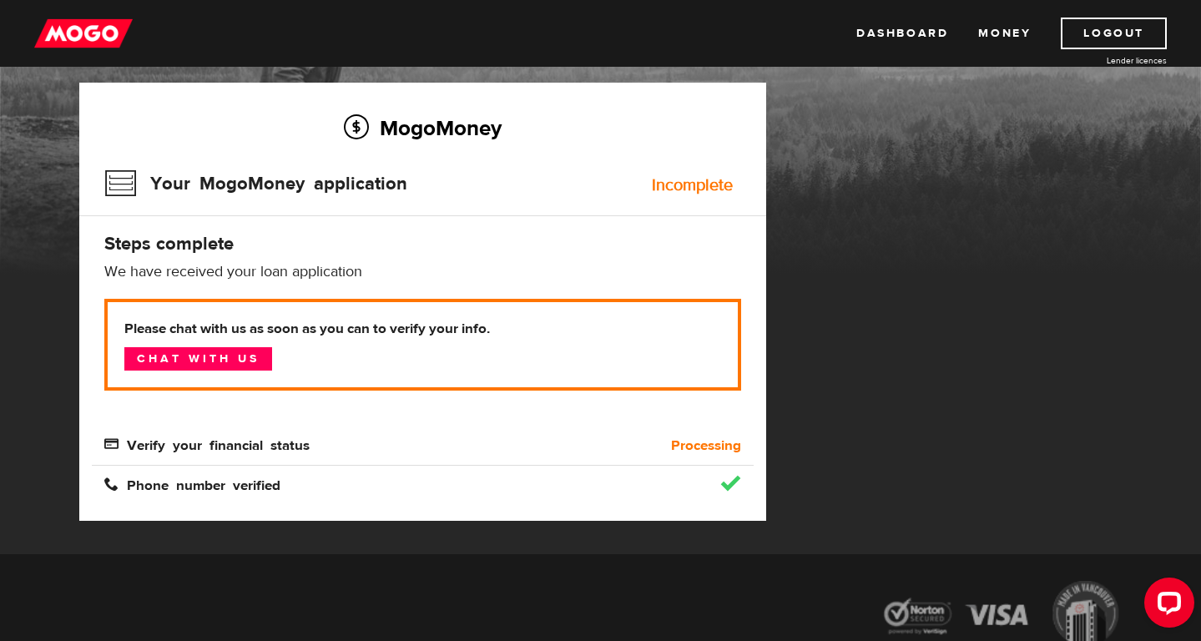
scroll to position [99, 0]
